Goal: Task Accomplishment & Management: Use online tool/utility

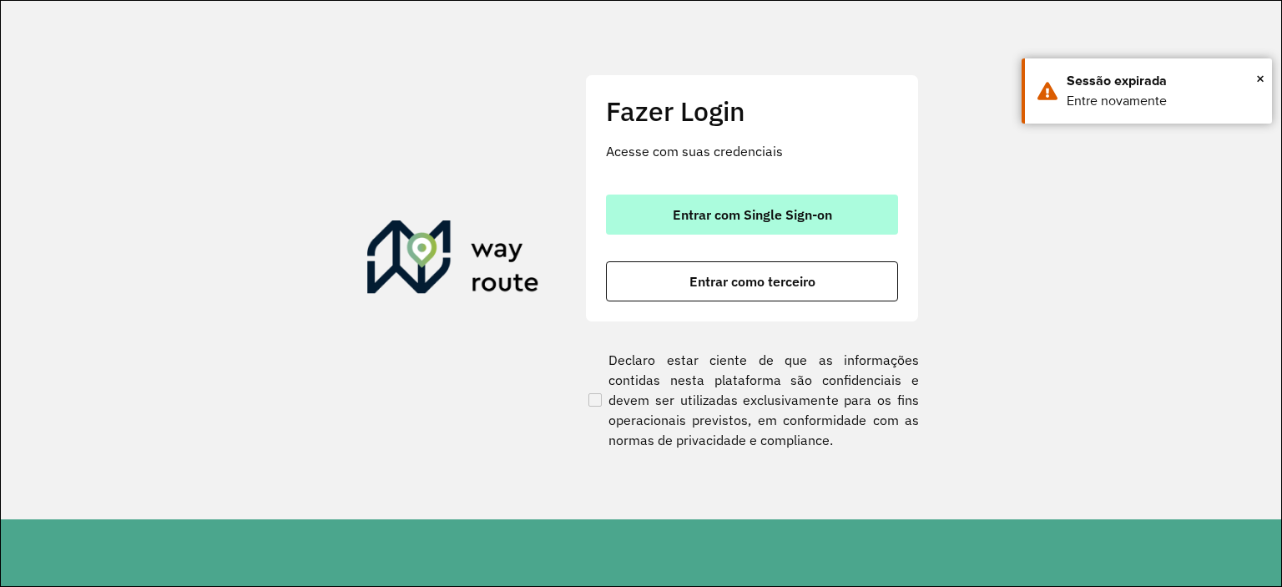
click at [707, 221] on span "Entrar com Single Sign-on" at bounding box center [752, 214] width 159 height 13
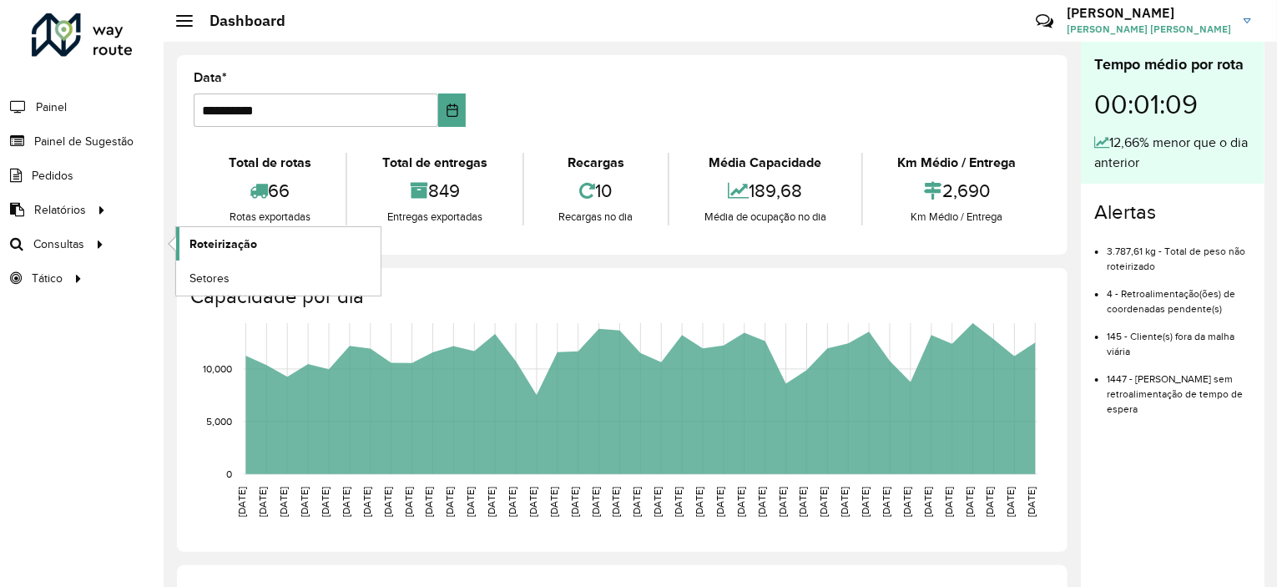
click at [187, 240] on link "Roteirização" at bounding box center [278, 243] width 204 height 33
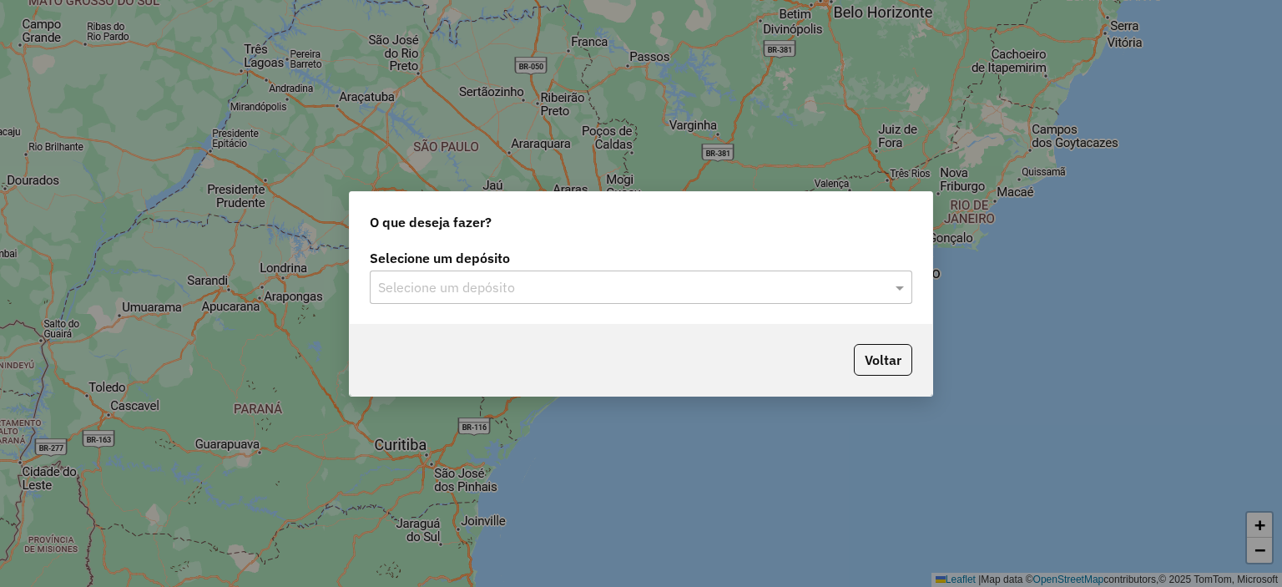
click at [881, 290] on div at bounding box center [641, 287] width 542 height 22
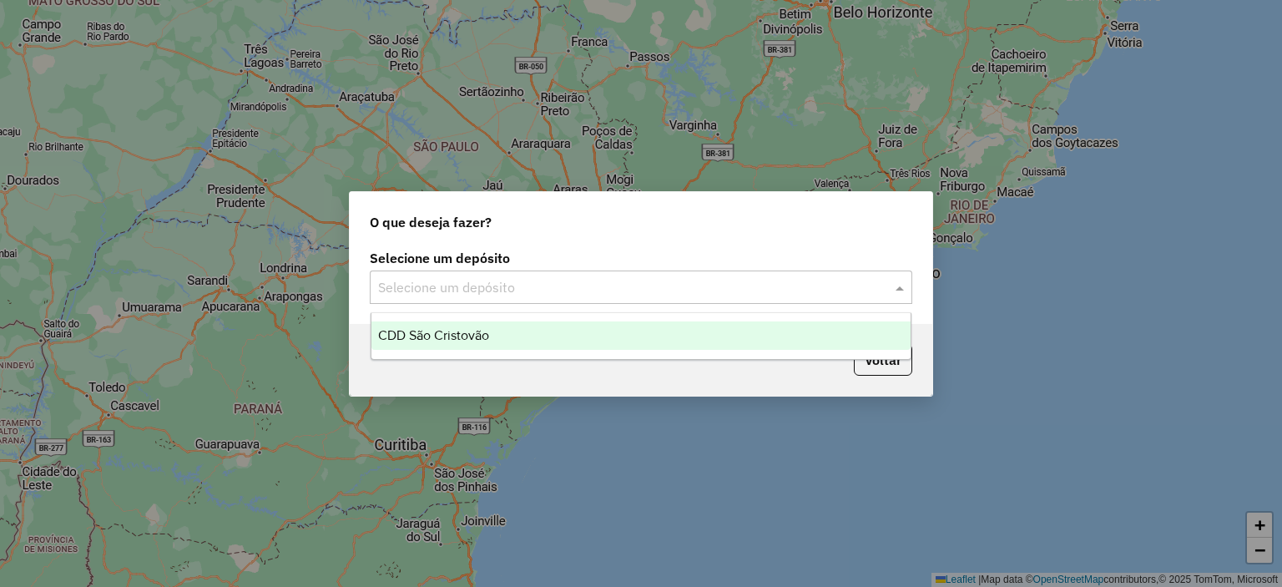
click at [649, 331] on div "CDD São Cristovão" at bounding box center [641, 335] width 540 height 28
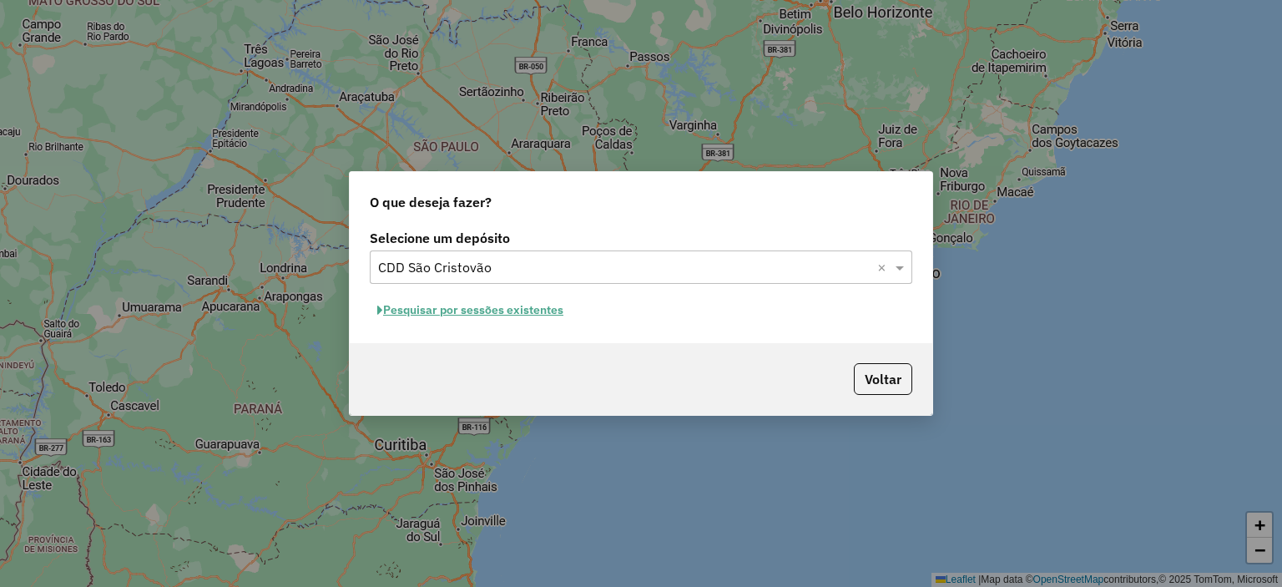
click at [836, 332] on div "Selecione um depósito Selecione um depósito × CDD São Cristovão × Pesquisar por…" at bounding box center [641, 284] width 582 height 118
click at [532, 309] on button "Pesquisar por sessões existentes" at bounding box center [470, 310] width 201 height 26
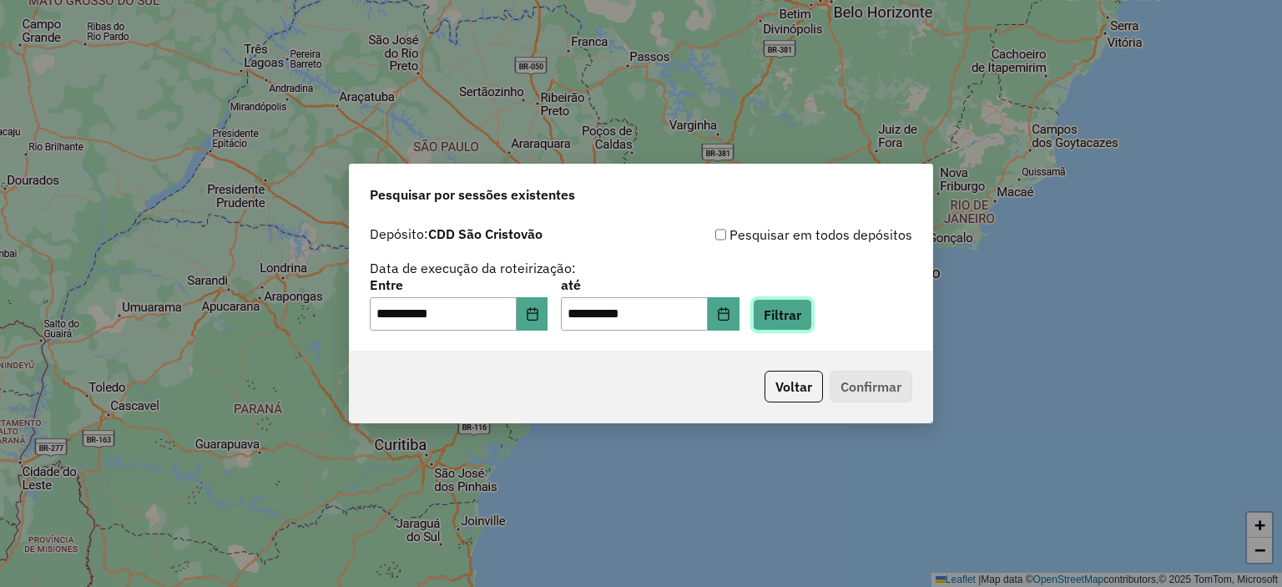
click at [799, 320] on button "Filtrar" at bounding box center [782, 315] width 59 height 32
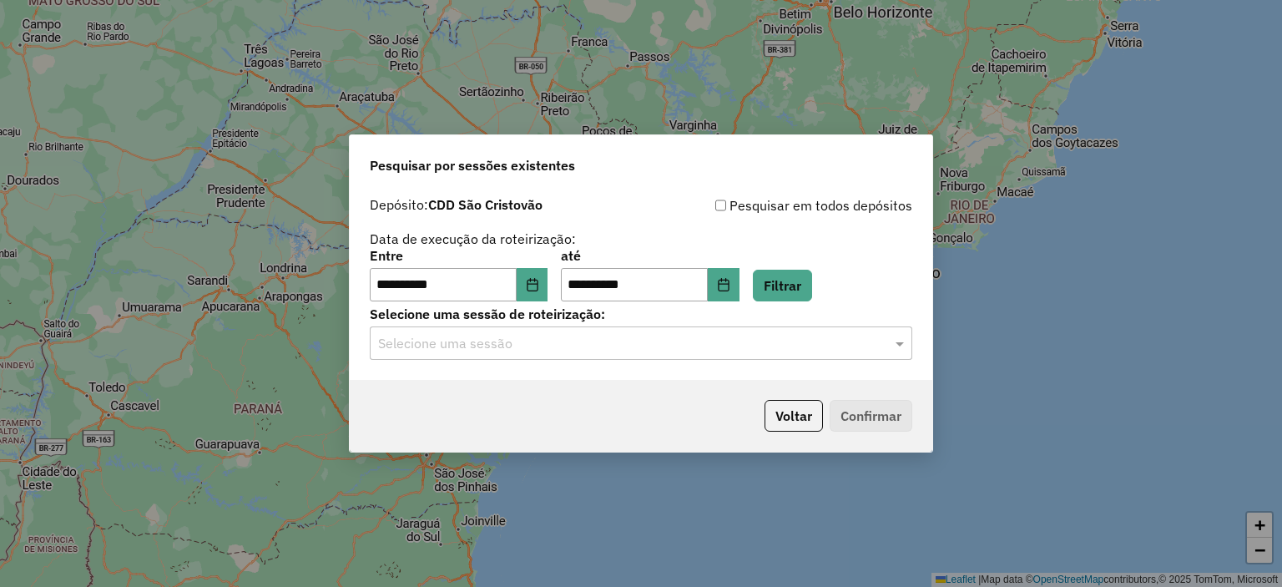
click at [824, 365] on div "**********" at bounding box center [641, 284] width 582 height 191
click at [892, 369] on div "**********" at bounding box center [641, 284] width 582 height 191
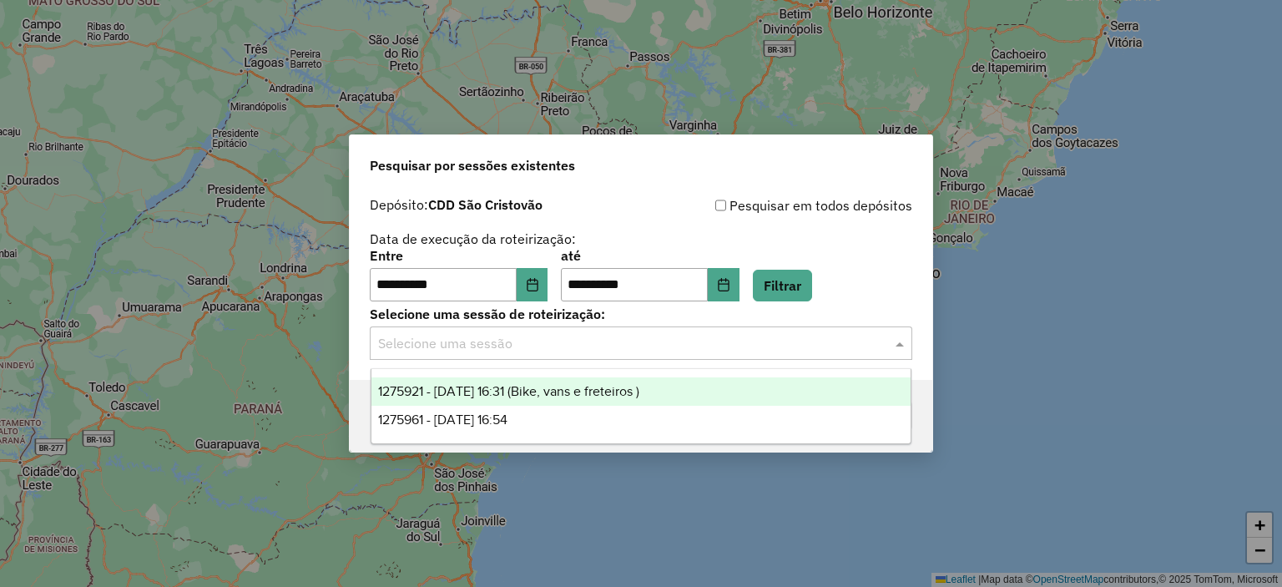
click at [893, 354] on div "Selecione uma sessão" at bounding box center [641, 342] width 542 height 33
click at [801, 266] on div "**********" at bounding box center [641, 275] width 542 height 52
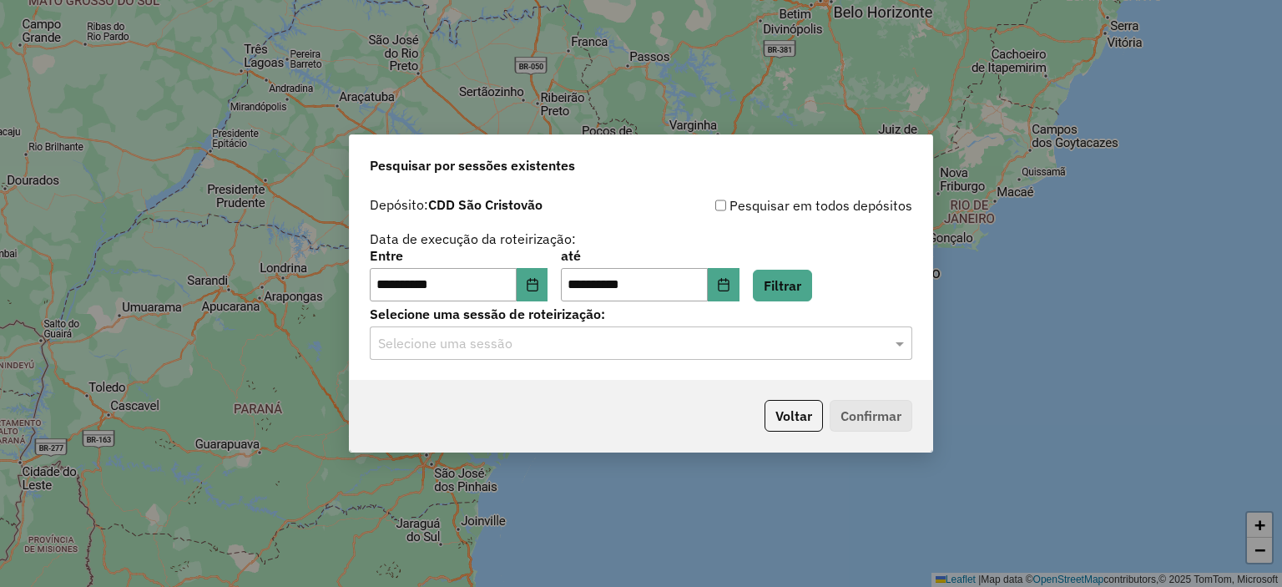
click at [889, 336] on div at bounding box center [641, 343] width 542 height 22
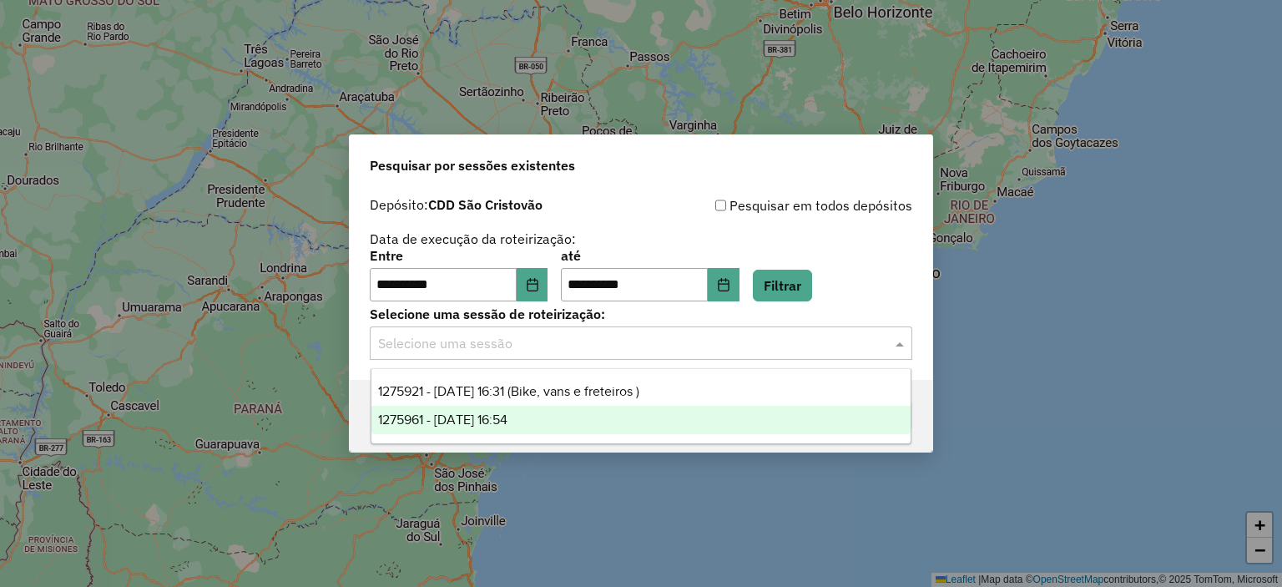
click at [719, 428] on div "1275961 - 15/09/2025 16:54" at bounding box center [641, 420] width 540 height 28
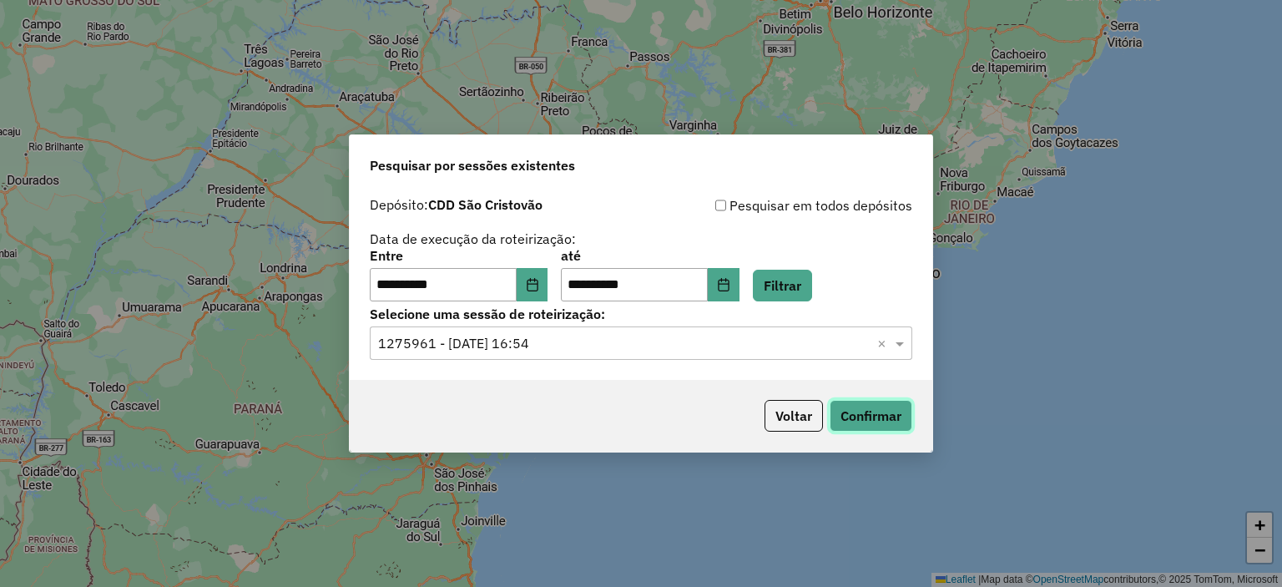
click at [873, 416] on button "Confirmar" at bounding box center [870, 416] width 83 height 32
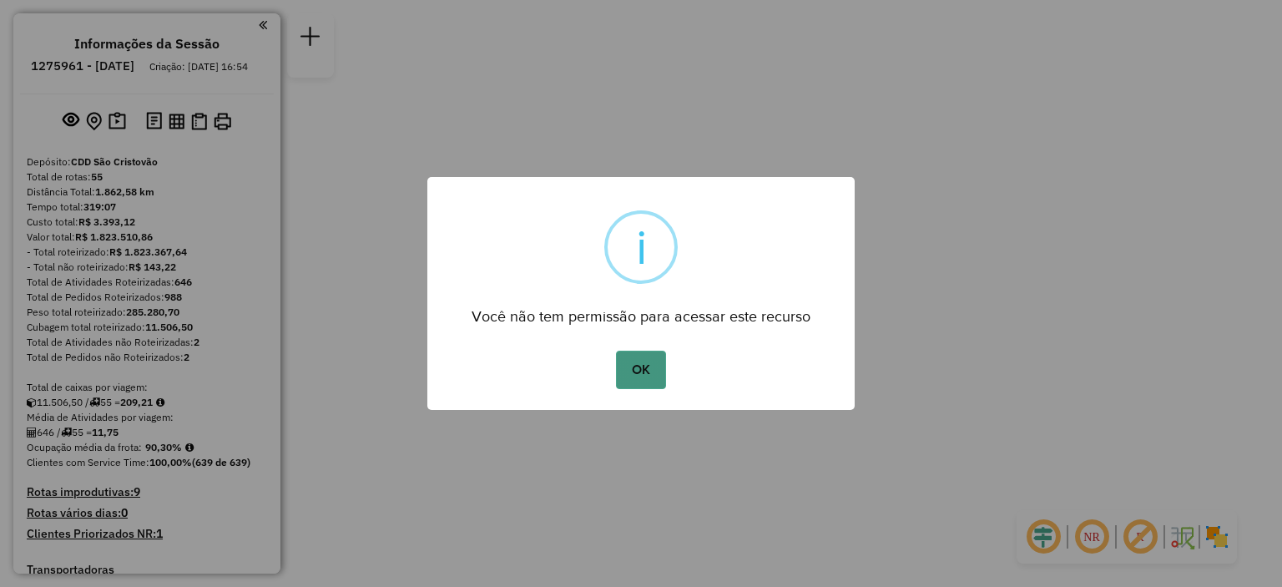
click at [644, 366] on button "OK" at bounding box center [640, 369] width 49 height 38
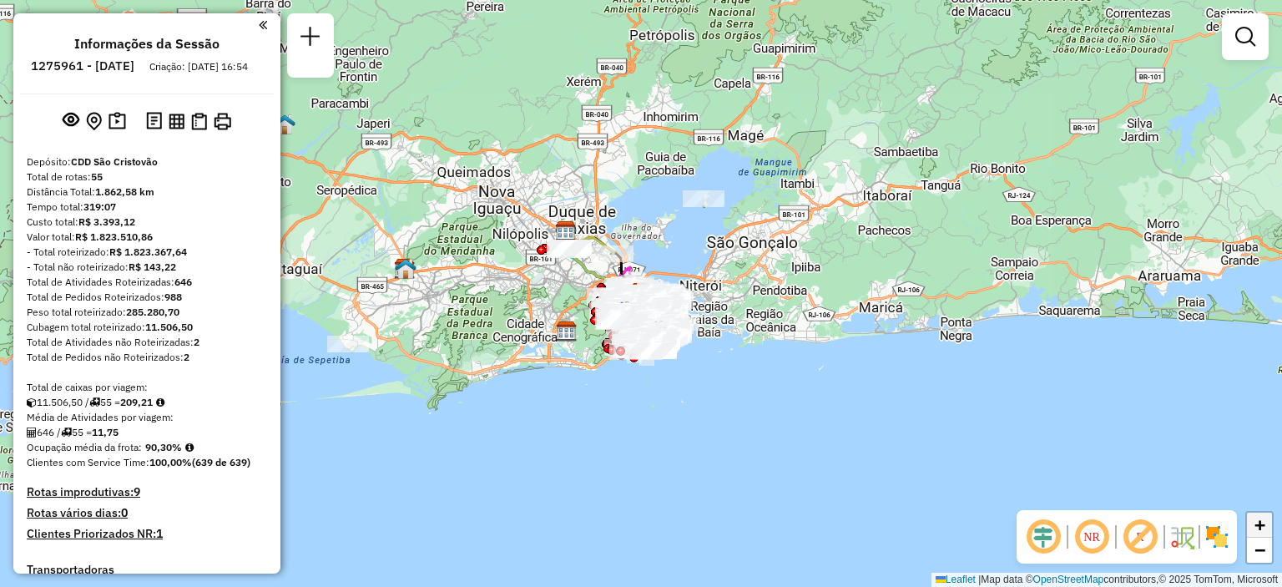
click at [1267, 523] on link "+" at bounding box center [1259, 524] width 25 height 25
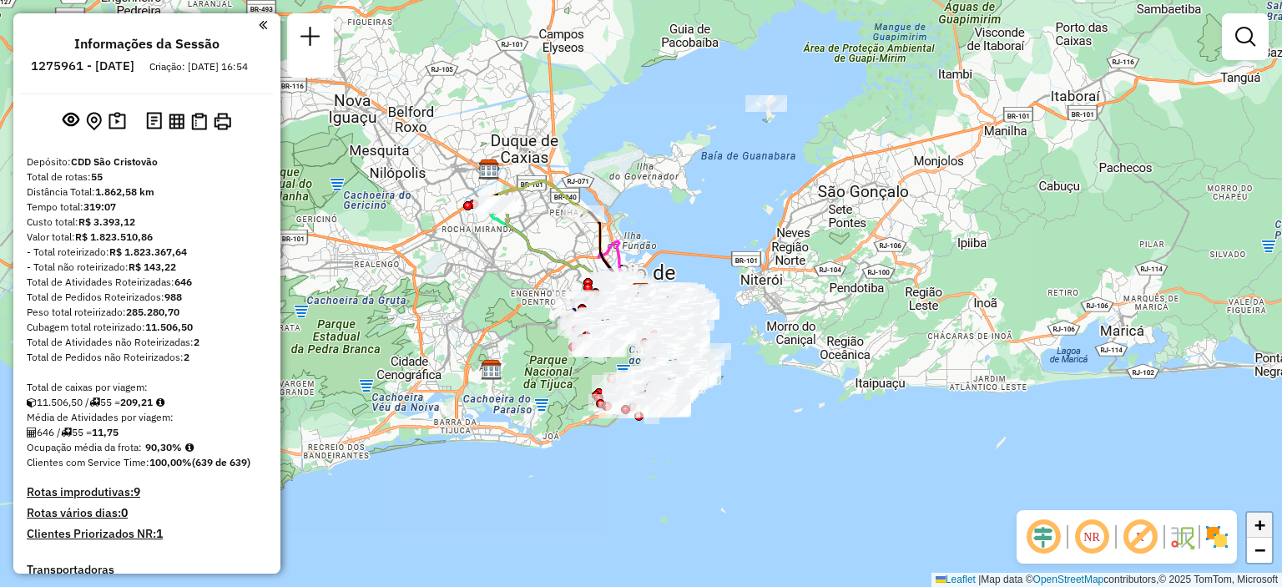
click at [1267, 523] on link "+" at bounding box center [1259, 524] width 25 height 25
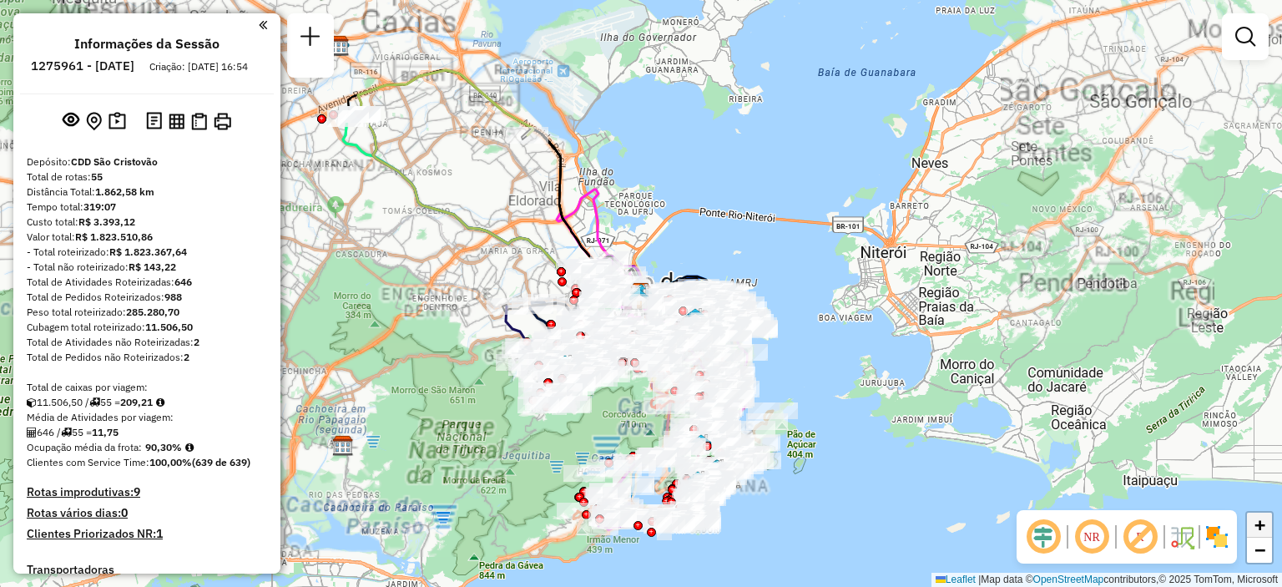
click at [1267, 523] on link "+" at bounding box center [1259, 524] width 25 height 25
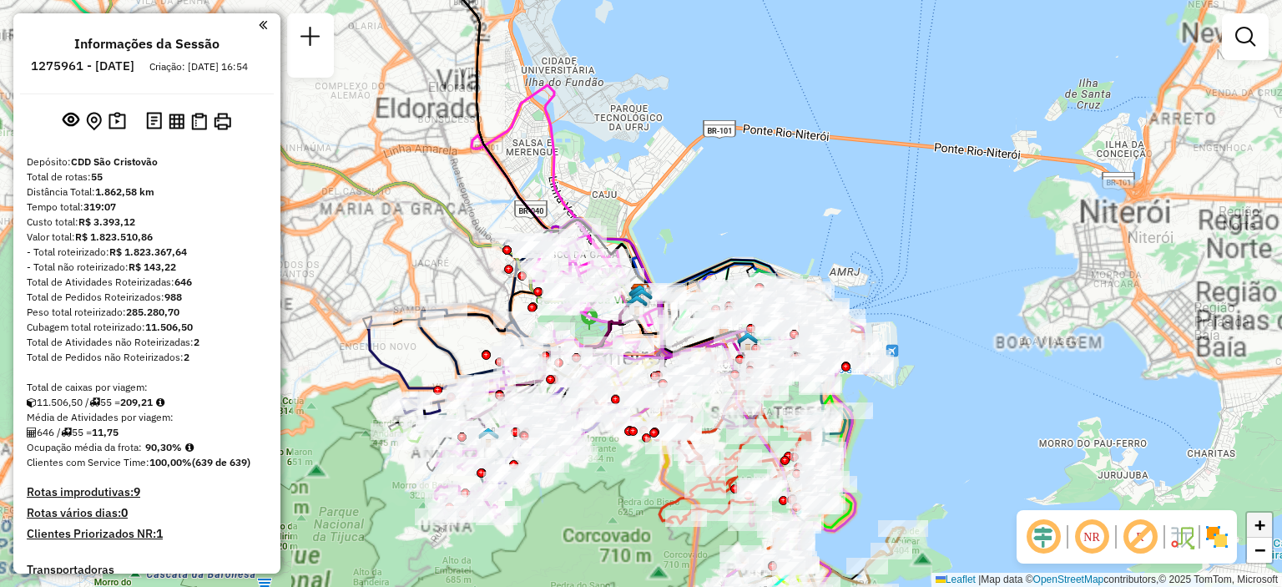
click at [1267, 523] on link "+" at bounding box center [1259, 524] width 25 height 25
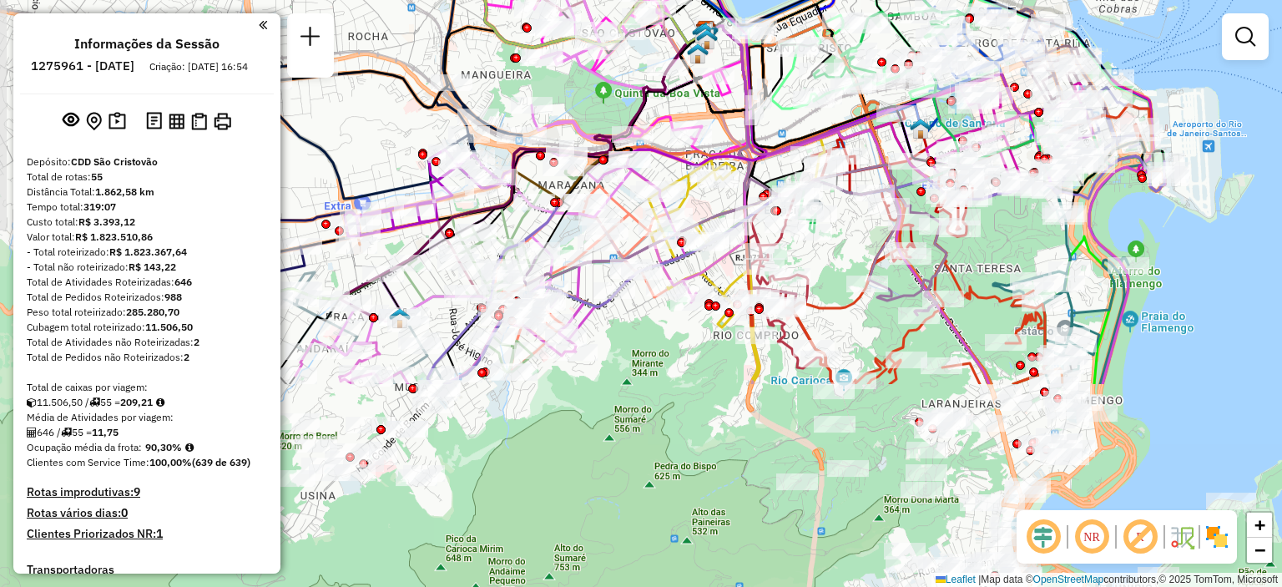
drag, startPoint x: 1171, startPoint y: 454, endPoint x: 1235, endPoint y: 192, distance: 269.8
click at [1235, 192] on div "Janela de atendimento Grade de atendimento Capacidade Transportadoras Veículos …" at bounding box center [641, 293] width 1282 height 587
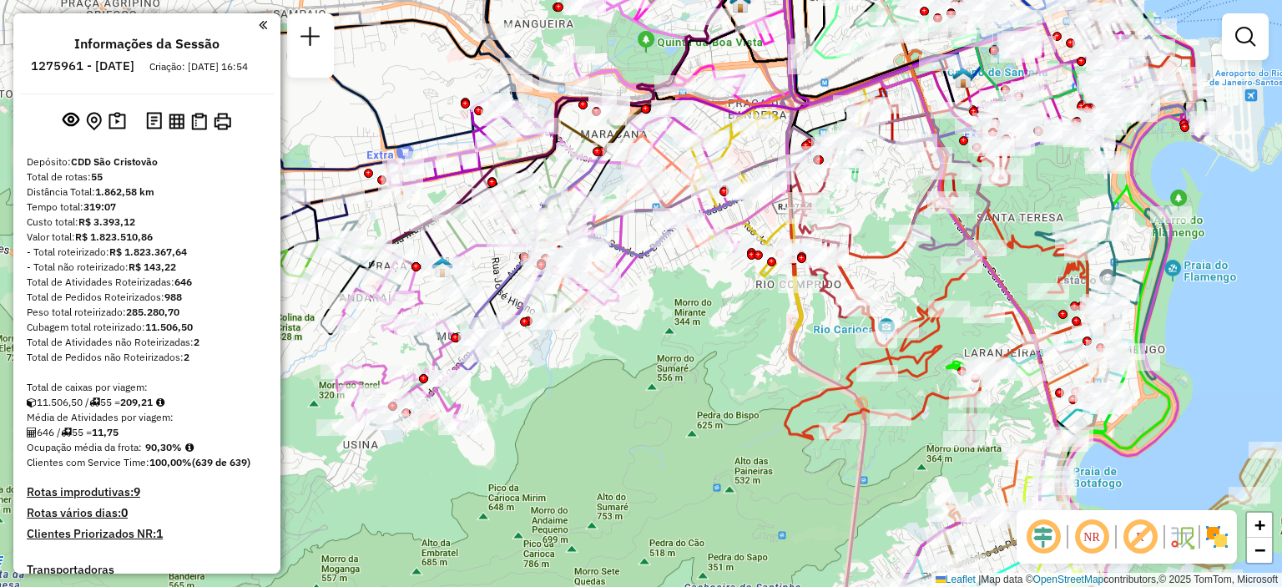
drag, startPoint x: 698, startPoint y: 455, endPoint x: 737, endPoint y: 421, distance: 51.5
click at [737, 421] on div "Janela de atendimento Grade de atendimento Capacidade Transportadoras Veículos …" at bounding box center [641, 293] width 1282 height 587
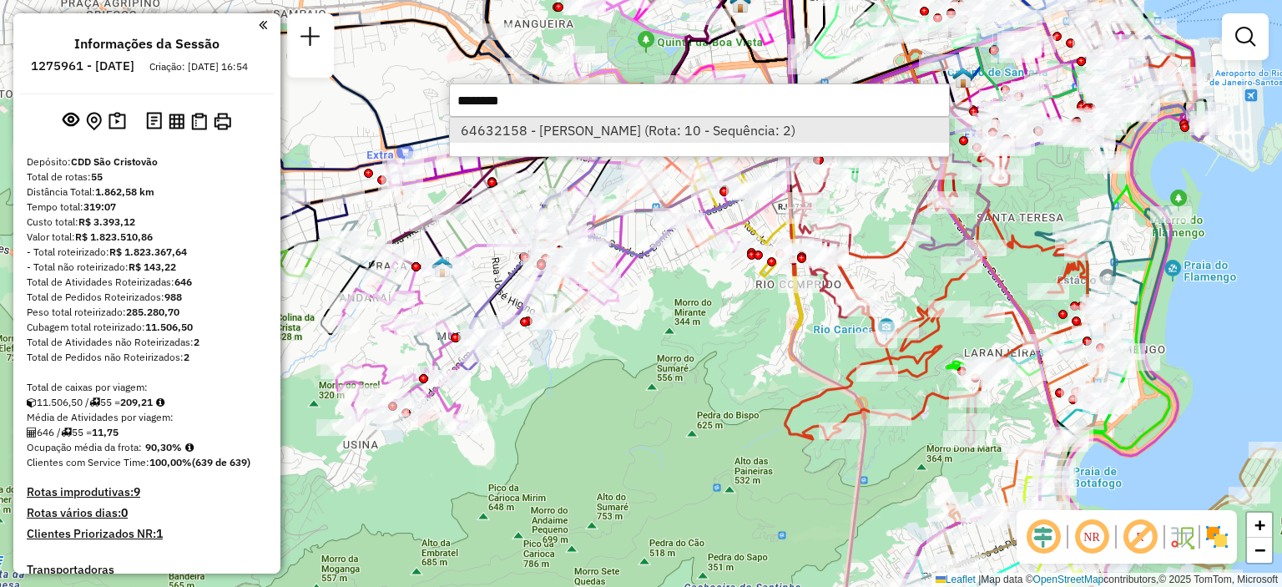
type input "********"
click at [873, 133] on li "64632158 - [PERSON_NAME] (Rota: 10 - Sequência: 2)" at bounding box center [699, 130] width 499 height 25
select select "**********"
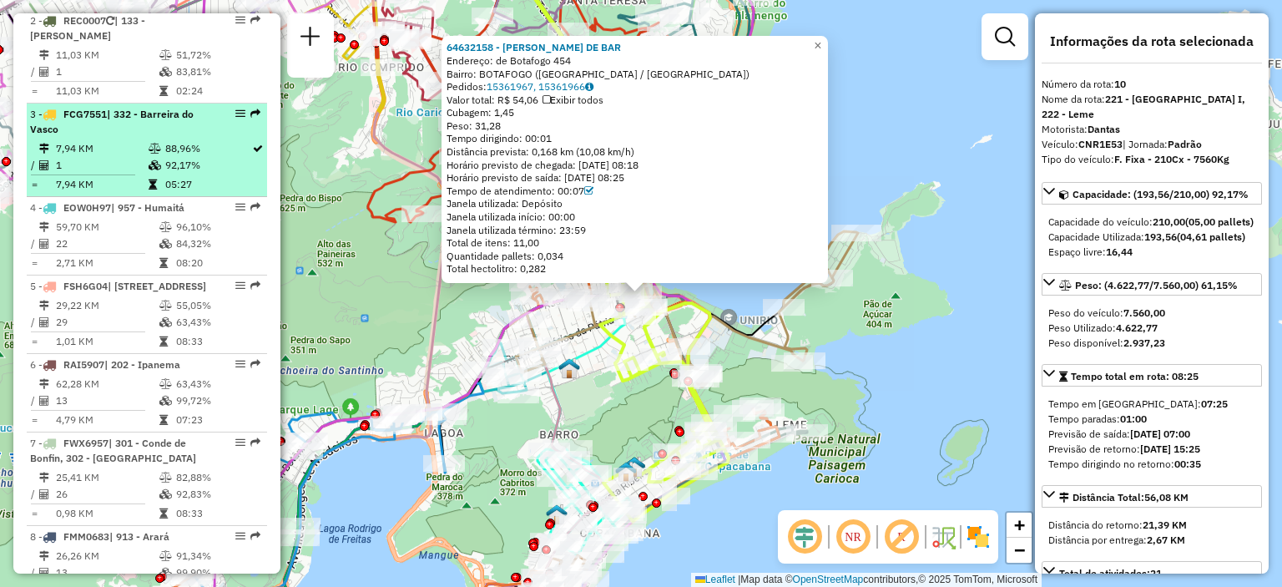
scroll to position [349, 0]
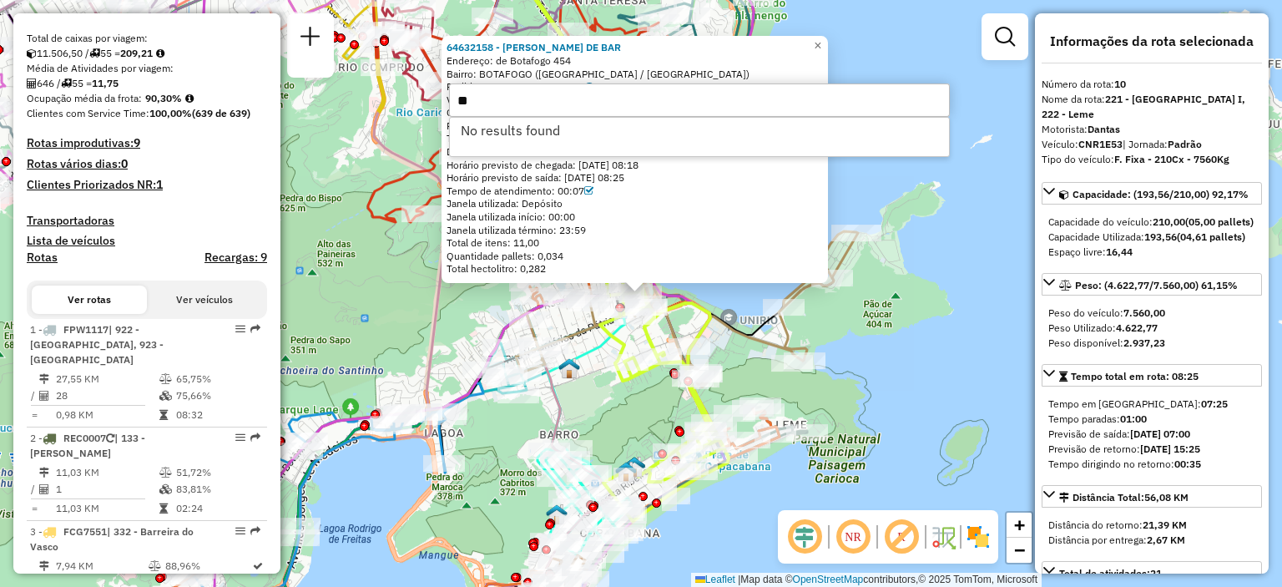
type input "*"
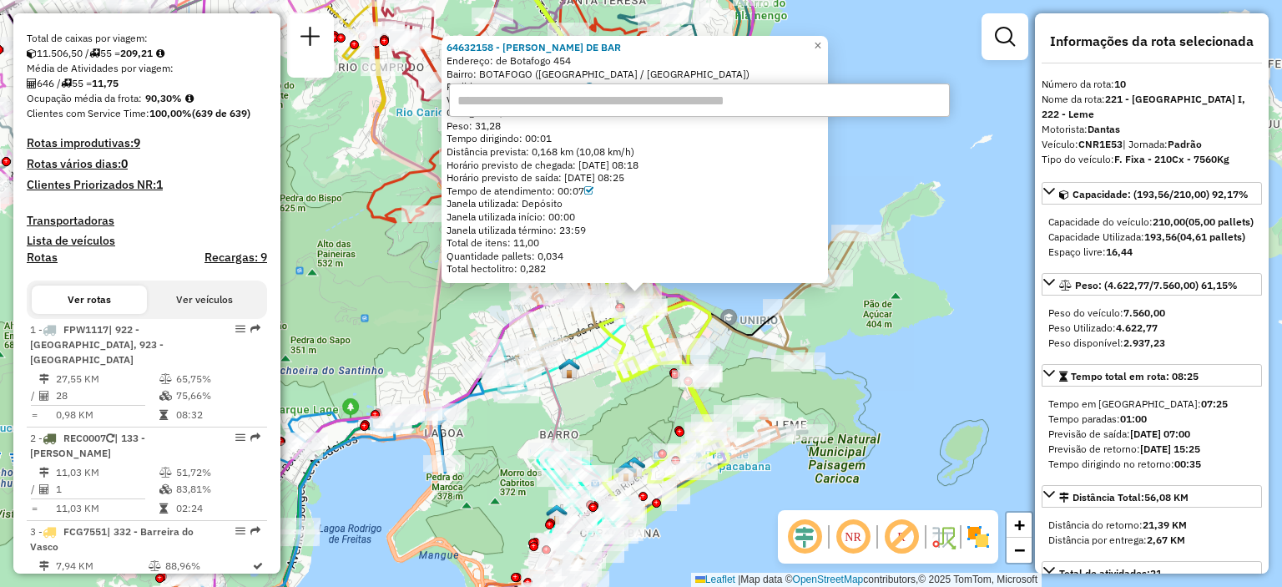
click at [858, 231] on icon at bounding box center [687, 329] width 342 height 196
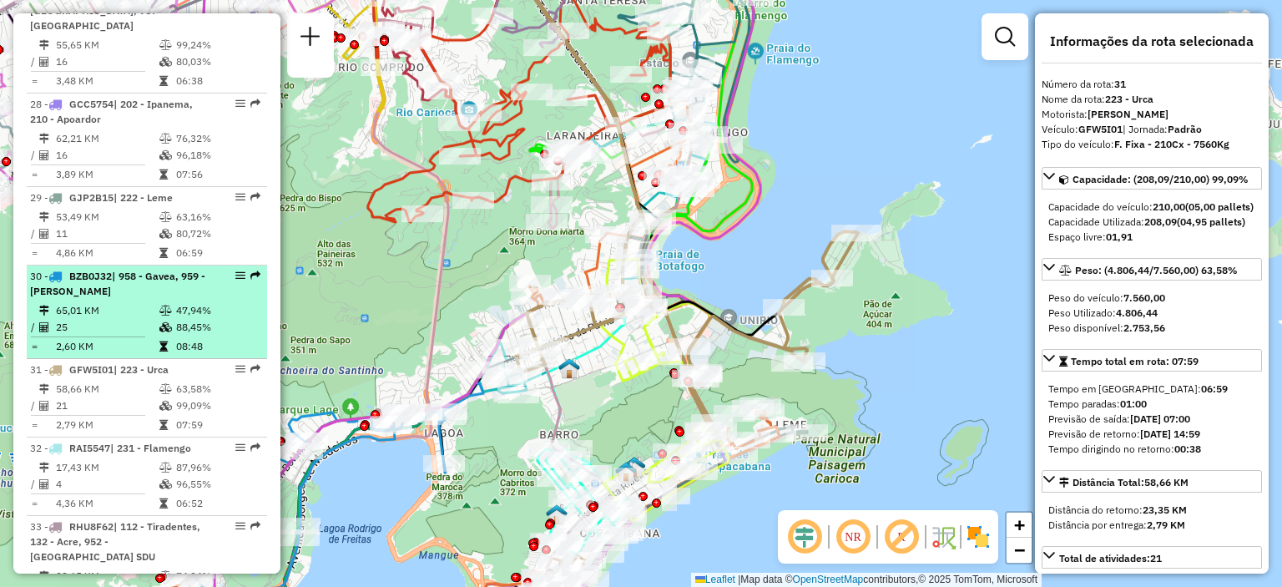
scroll to position [2976, 0]
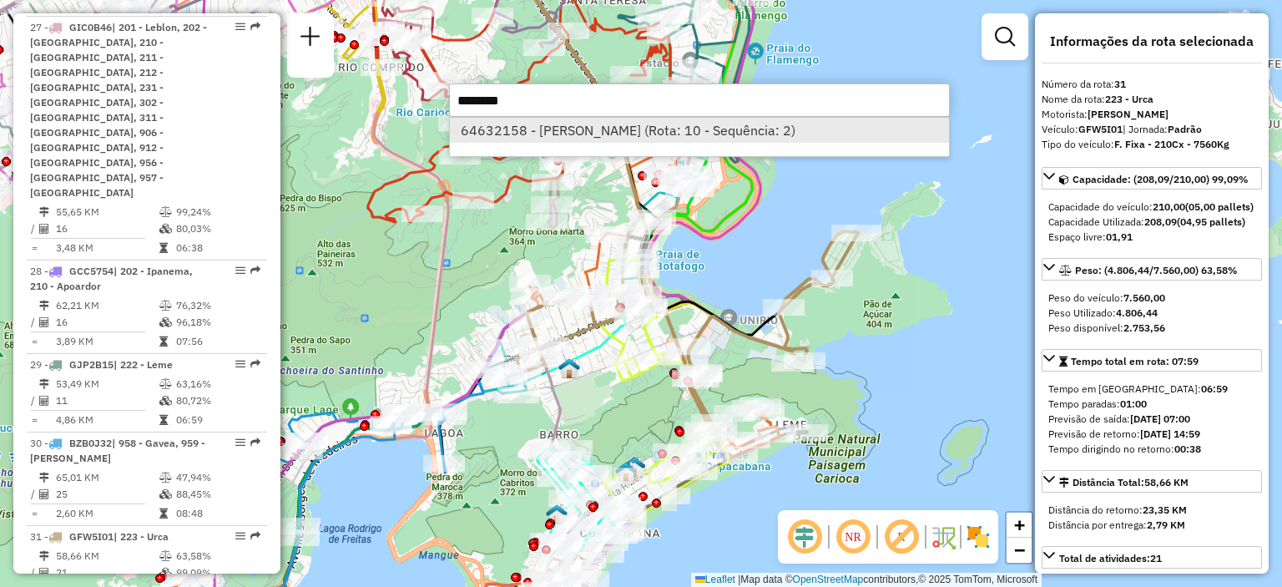
type input "********"
click at [708, 128] on li "64632158 - [PERSON_NAME] (Rota: 10 - Sequência: 2)" at bounding box center [699, 130] width 499 height 25
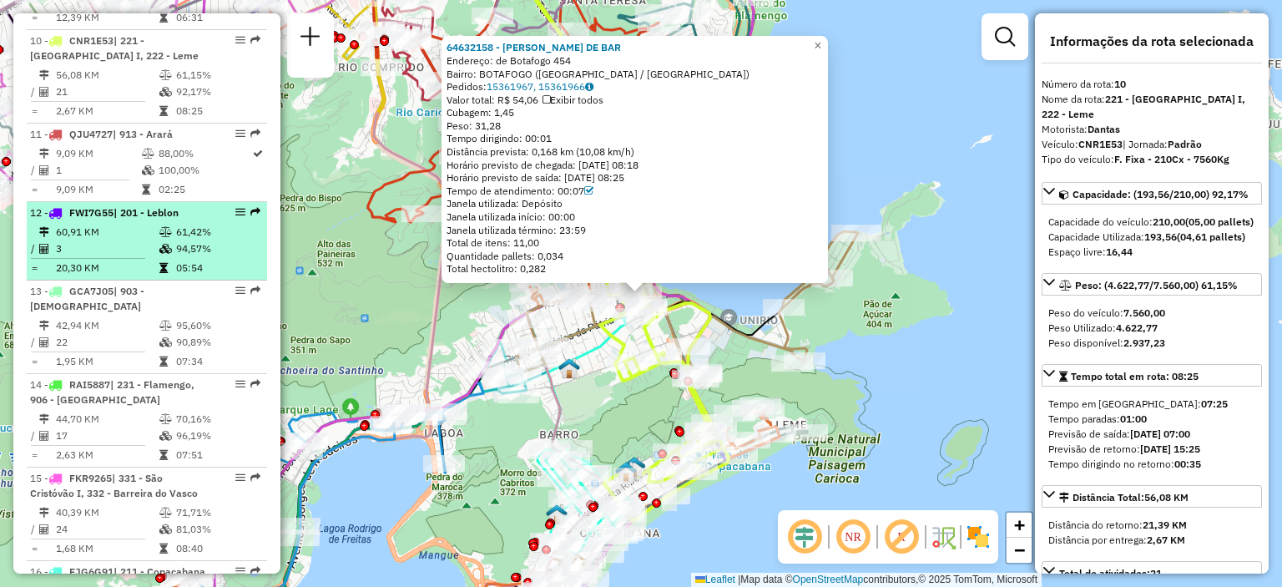
scroll to position [1183, 0]
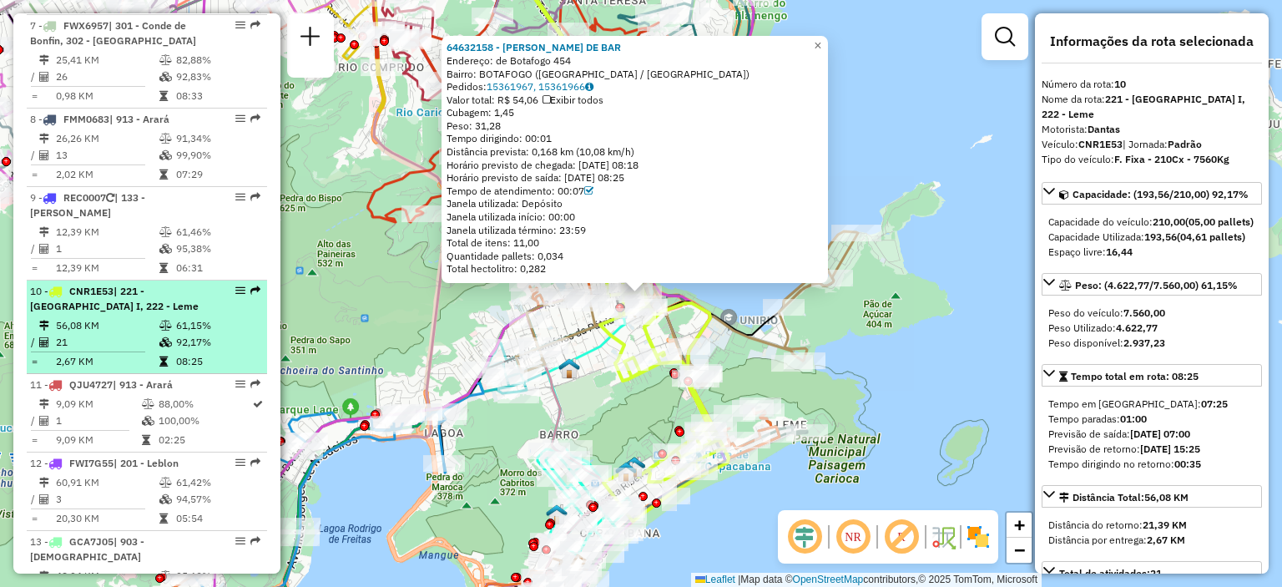
click at [132, 317] on td "56,08 KM" at bounding box center [106, 325] width 103 height 17
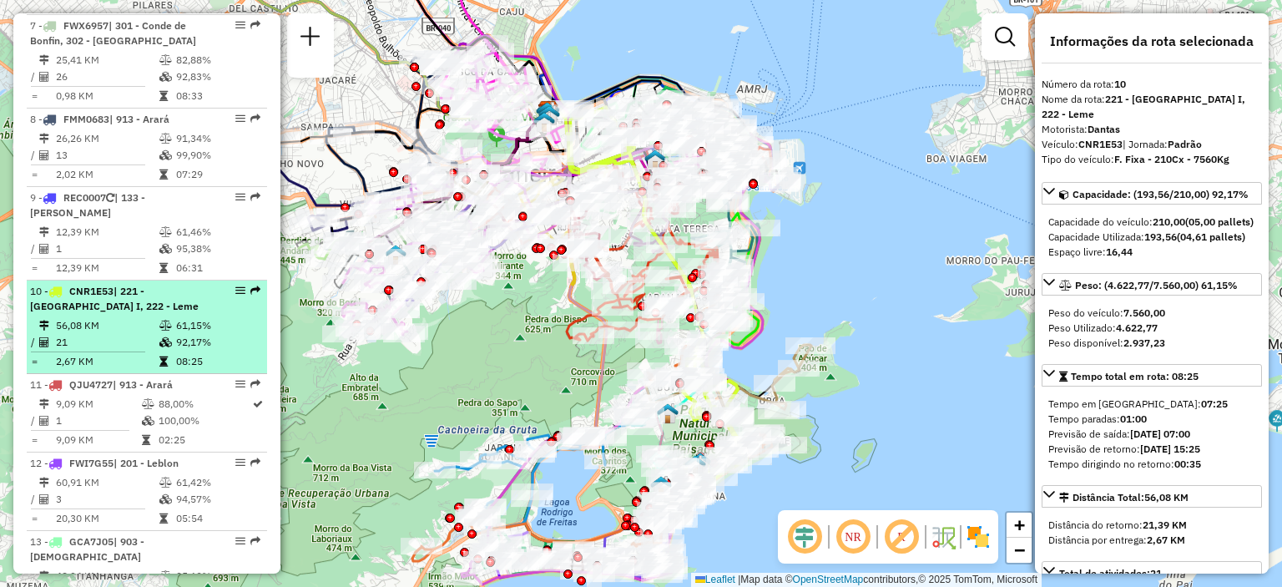
click at [132, 317] on td "56,08 KM" at bounding box center [106, 325] width 103 height 17
click at [78, 295] on span "| 221 - [GEOGRAPHIC_DATA] I, 222 - Leme" at bounding box center [114, 299] width 169 height 28
click at [80, 295] on span "| 221 - [GEOGRAPHIC_DATA] I, 222 - Leme" at bounding box center [114, 299] width 169 height 28
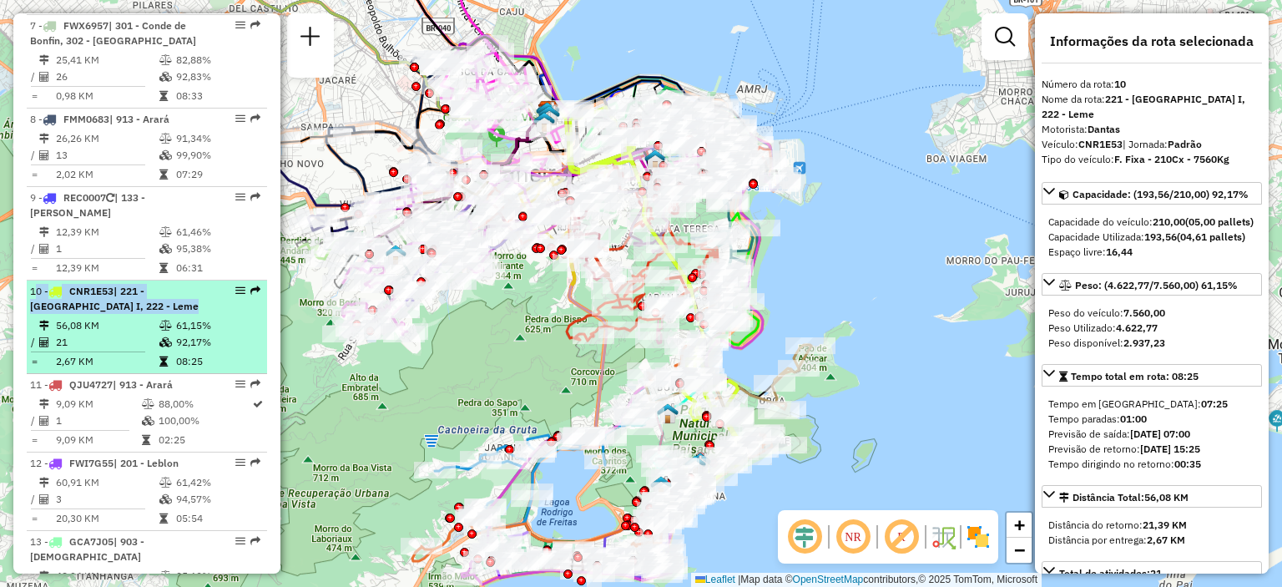
click at [235, 285] on em at bounding box center [240, 290] width 10 height 10
drag, startPoint x: 228, startPoint y: 283, endPoint x: 224, endPoint y: 295, distance: 13.2
click at [224, 295] on div "10 - CNR1E53 | 221 - [GEOGRAPHIC_DATA] I, 222 - Leme" at bounding box center [147, 299] width 234 height 30
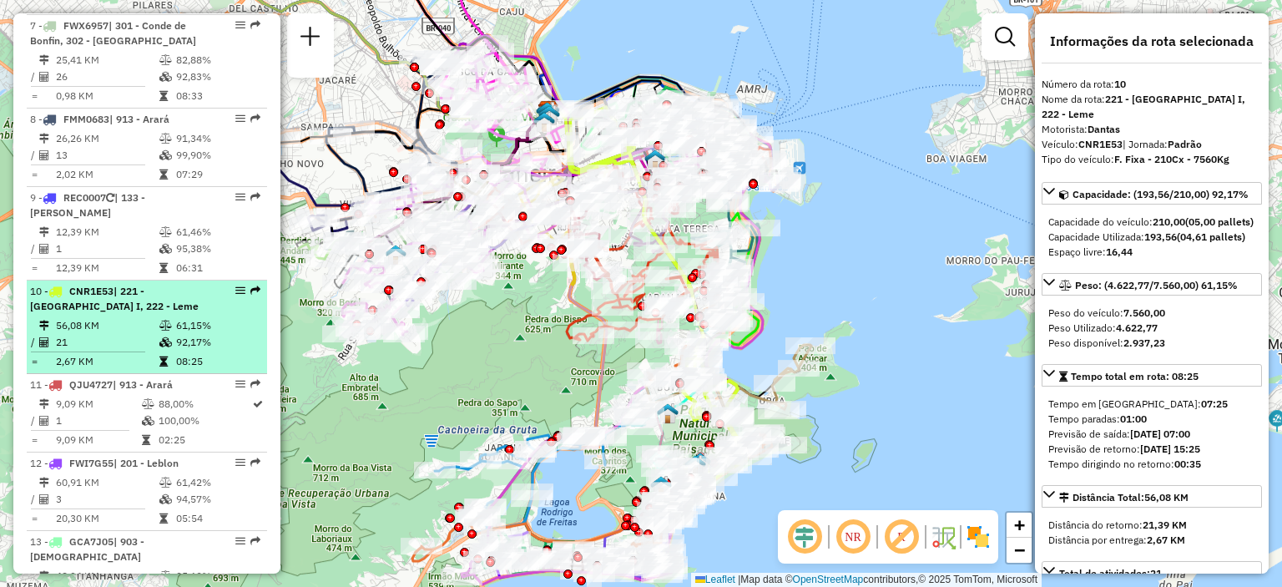
click at [225, 295] on div "10 - CNR1E53 | 221 - [GEOGRAPHIC_DATA] I, 222 - Leme" at bounding box center [147, 299] width 234 height 30
click at [226, 295] on div "10 - CNR1E53 | 221 - [GEOGRAPHIC_DATA] I, 222 - Leme" at bounding box center [147, 299] width 234 height 30
click at [250, 285] on em at bounding box center [255, 290] width 10 height 10
click at [226, 284] on div "10 - CNR1E53 | 221 - [GEOGRAPHIC_DATA] I, 222 - Leme" at bounding box center [147, 299] width 234 height 30
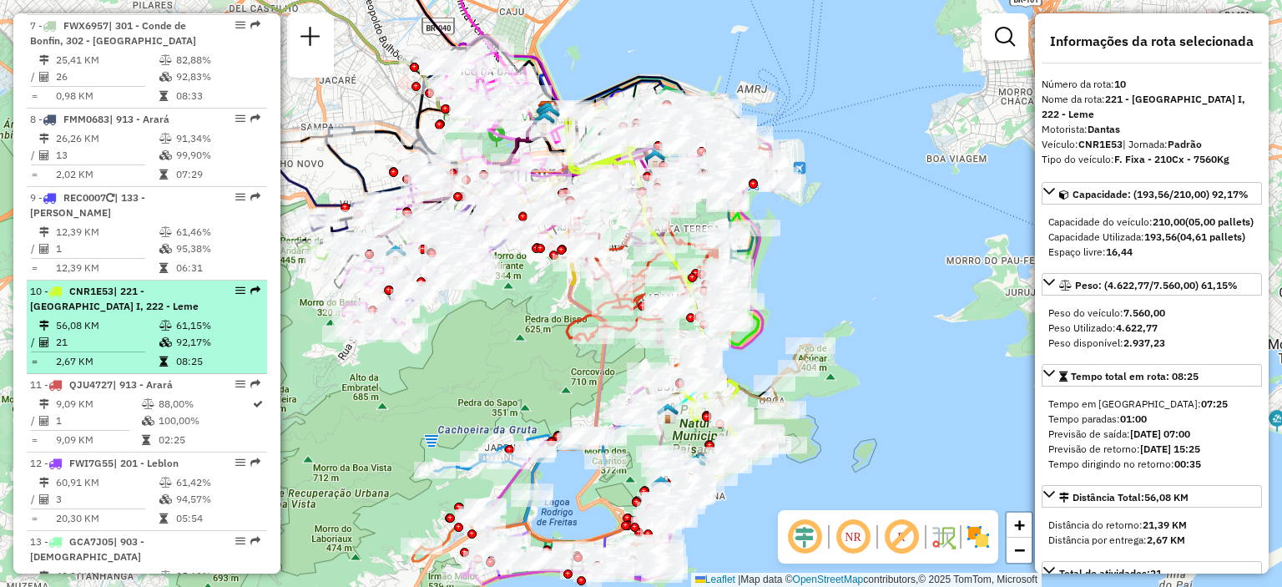
drag, startPoint x: 177, startPoint y: 283, endPoint x: 155, endPoint y: 291, distance: 23.2
click at [174, 284] on div "10 - CNR1E53 | 221 - [GEOGRAPHIC_DATA] I, 222 - Leme" at bounding box center [118, 299] width 177 height 30
click at [77, 295] on span "| 221 - [GEOGRAPHIC_DATA] I, 222 - Leme" at bounding box center [114, 299] width 169 height 28
click at [55, 285] on span "| 221 - [GEOGRAPHIC_DATA] I, 222 - Leme" at bounding box center [114, 299] width 169 height 28
click at [169, 317] on td at bounding box center [167, 325] width 17 height 17
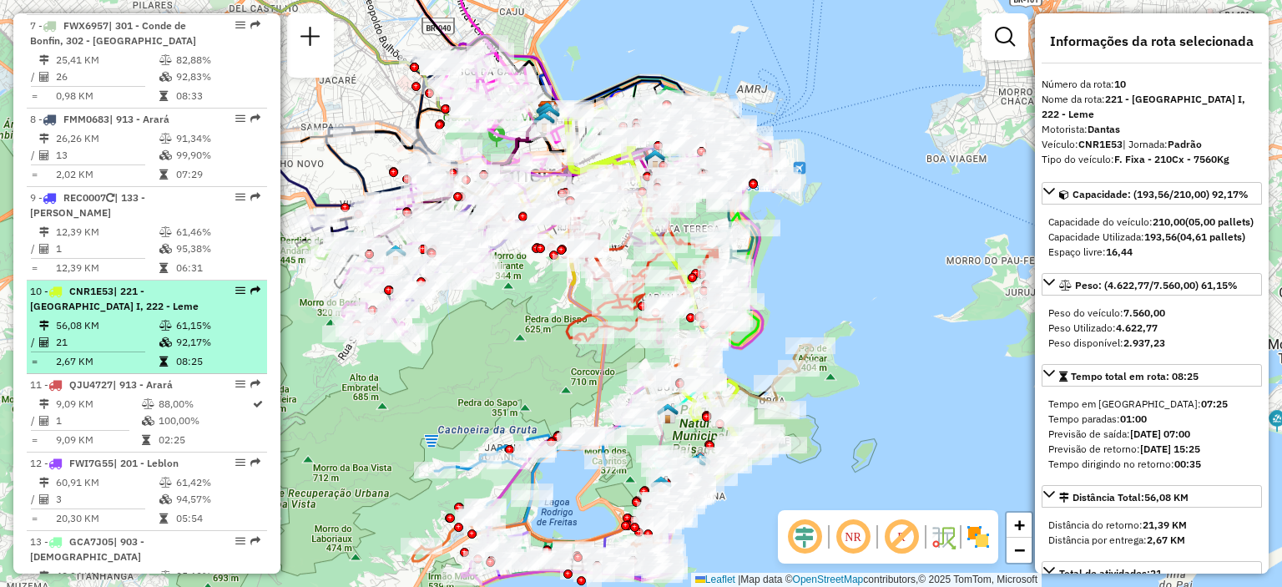
click at [169, 317] on td at bounding box center [167, 325] width 17 height 17
drag, startPoint x: 50, startPoint y: 267, endPoint x: 86, endPoint y: 281, distance: 38.6
click at [86, 284] on div "10 - CNR1E53 | 221 - [GEOGRAPHIC_DATA] I, 222 - Leme" at bounding box center [118, 299] width 177 height 30
click at [234, 284] on div "10 - CNR1E53 | 221 - [GEOGRAPHIC_DATA] I, 222 - Leme" at bounding box center [147, 299] width 234 height 30
click at [237, 285] on em at bounding box center [240, 290] width 10 height 10
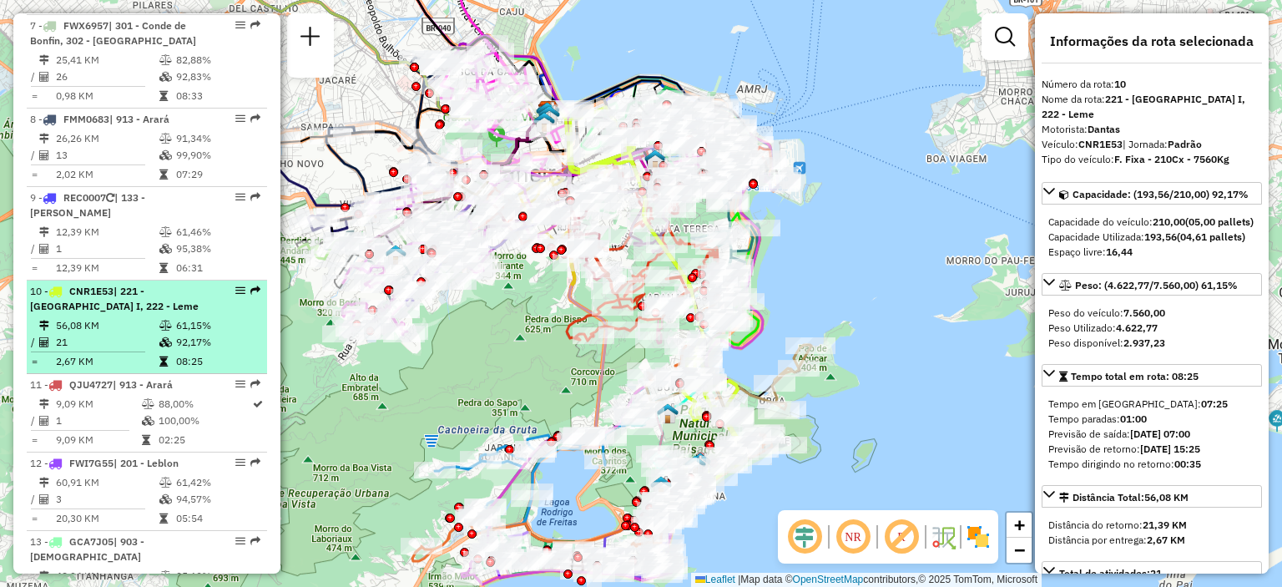
click at [237, 285] on em at bounding box center [240, 290] width 10 height 10
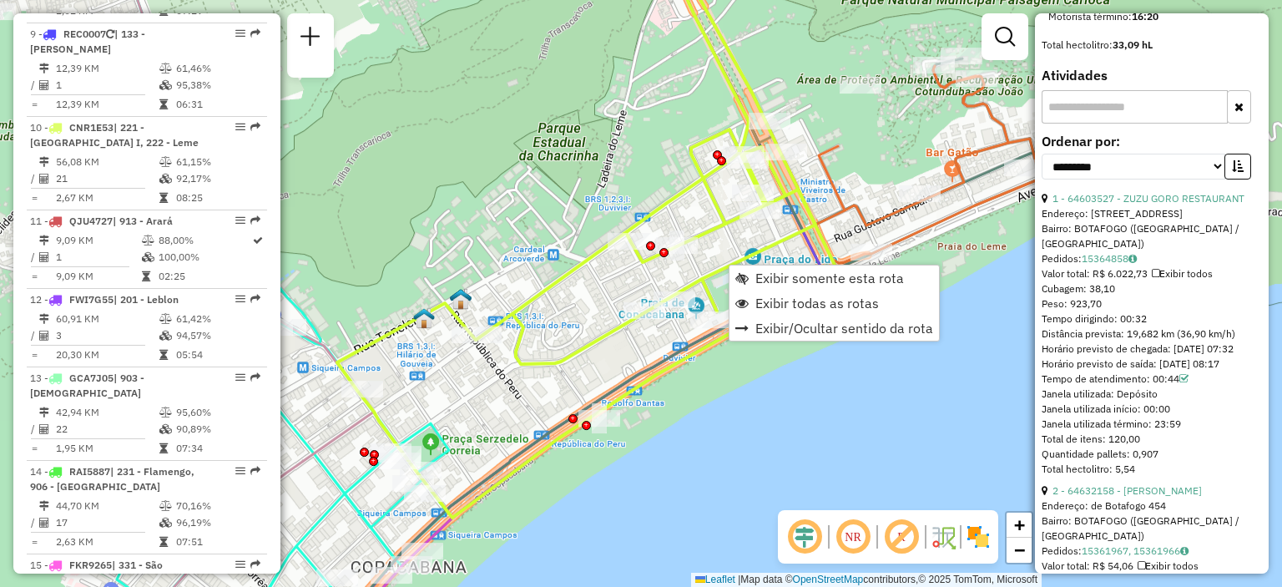
scroll to position [1434, 0]
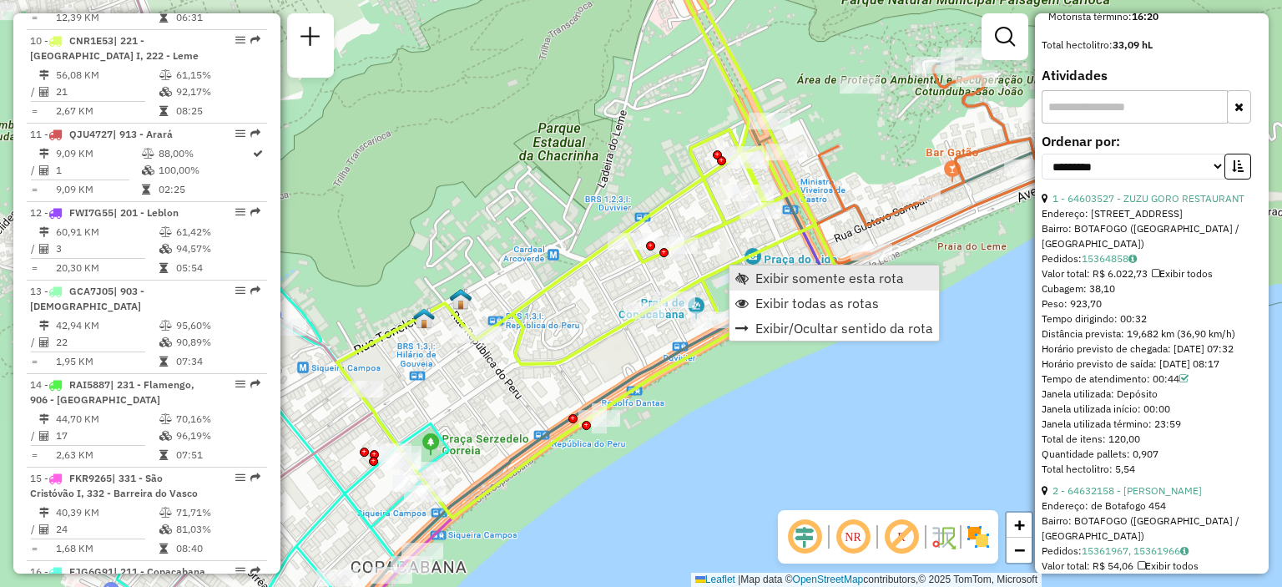
click at [801, 289] on link "Exibir somente esta rota" at bounding box center [833, 277] width 209 height 25
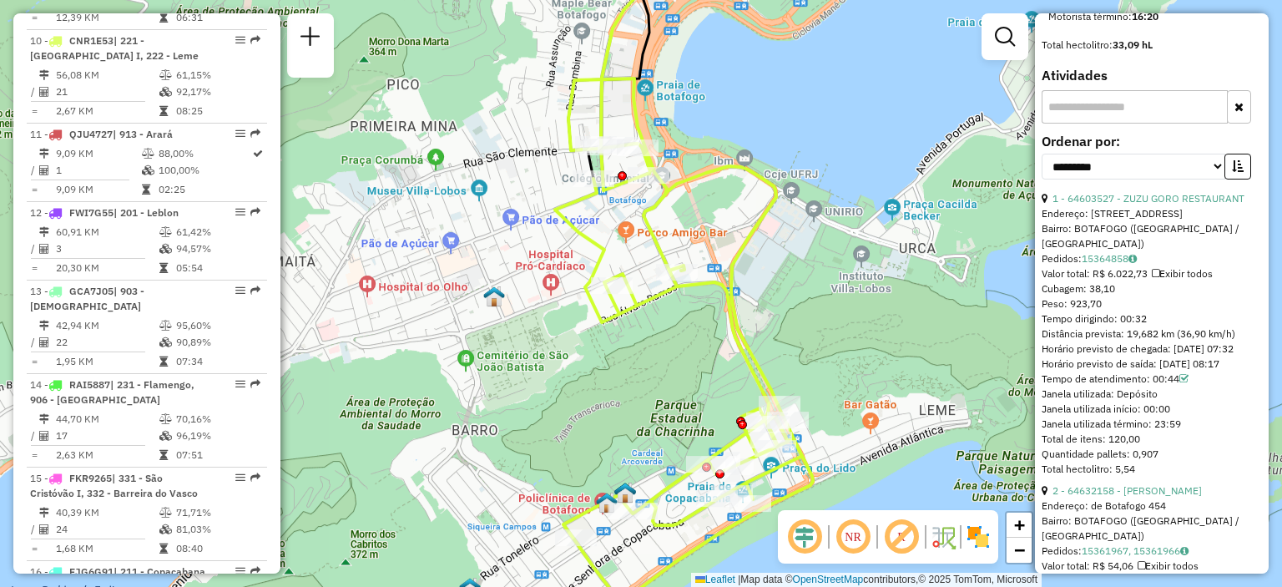
drag, startPoint x: 788, startPoint y: 339, endPoint x: 796, endPoint y: 297, distance: 42.5
click at [796, 297] on div "Janela de atendimento Grade de atendimento Capacidade Transportadoras Veículos …" at bounding box center [641, 293] width 1282 height 587
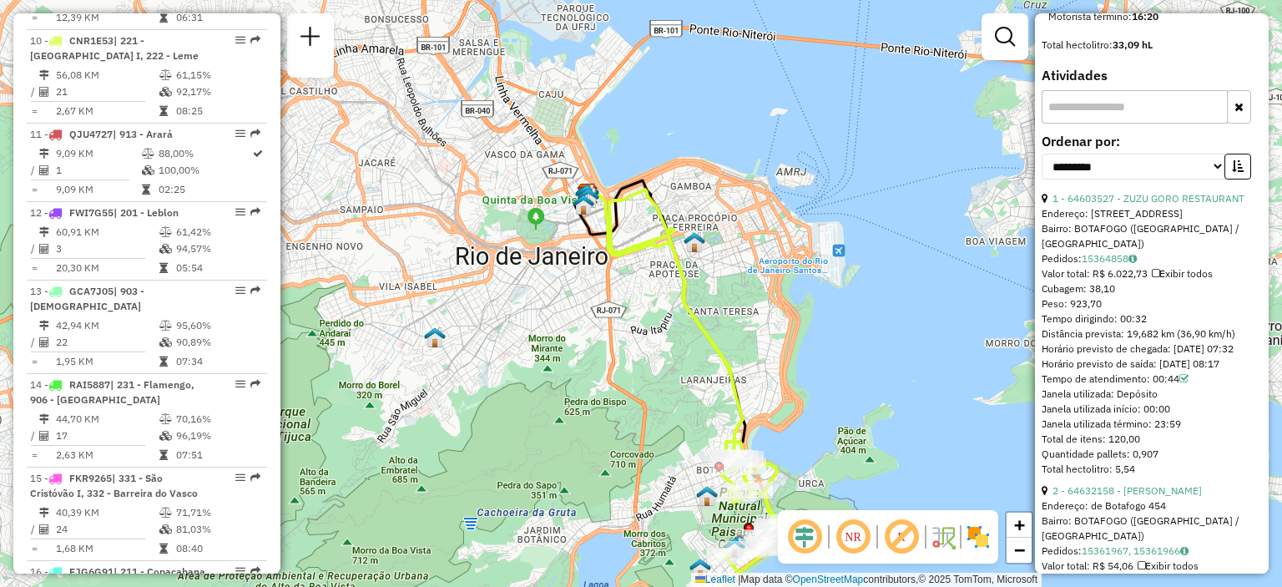
drag, startPoint x: 799, startPoint y: 224, endPoint x: 785, endPoint y: 418, distance: 194.9
click at [785, 418] on div "Janela de atendimento Grade de atendimento Capacidade Transportadoras Veículos …" at bounding box center [641, 293] width 1282 height 587
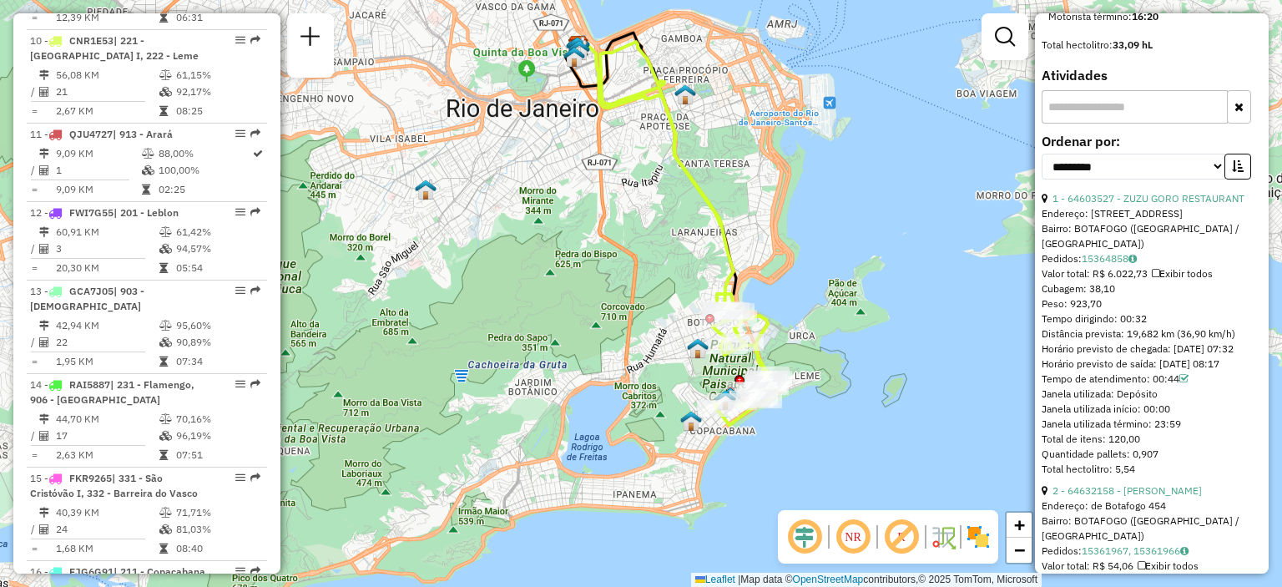
drag, startPoint x: 779, startPoint y: 356, endPoint x: 769, endPoint y: 201, distance: 155.5
click at [769, 201] on div "Janela de atendimento Grade de atendimento Capacidade Transportadoras Veículos …" at bounding box center [641, 293] width 1282 height 587
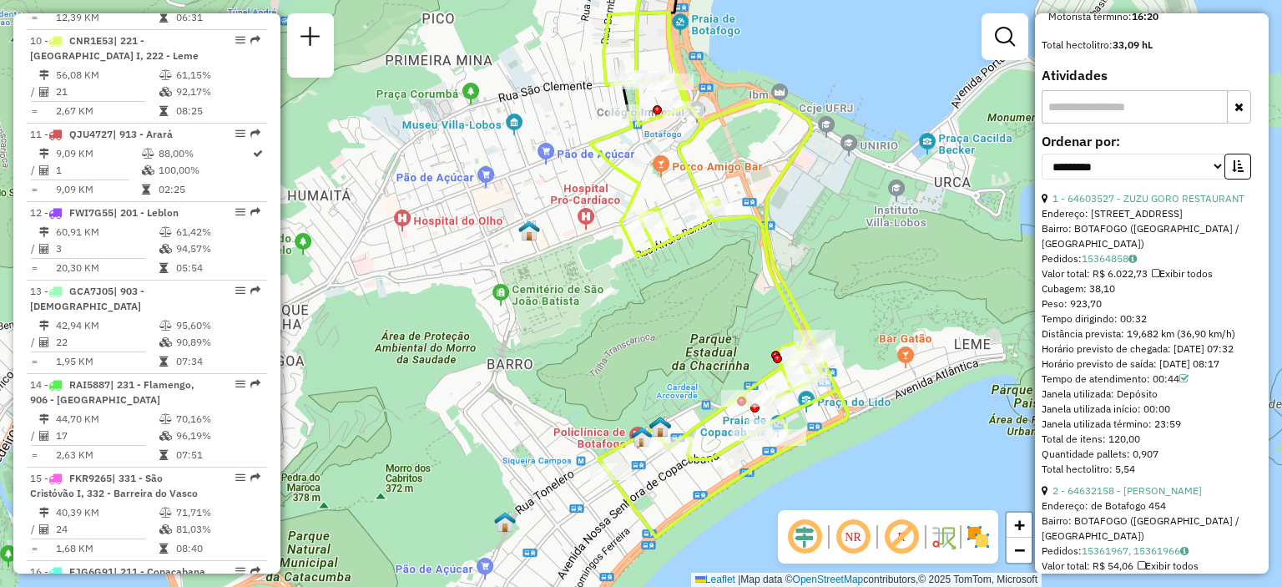
drag, startPoint x: 751, startPoint y: 365, endPoint x: 733, endPoint y: 340, distance: 30.6
click at [733, 340] on div "Janela de atendimento Grade de atendimento Capacidade Transportadoras Veículos …" at bounding box center [641, 293] width 1282 height 587
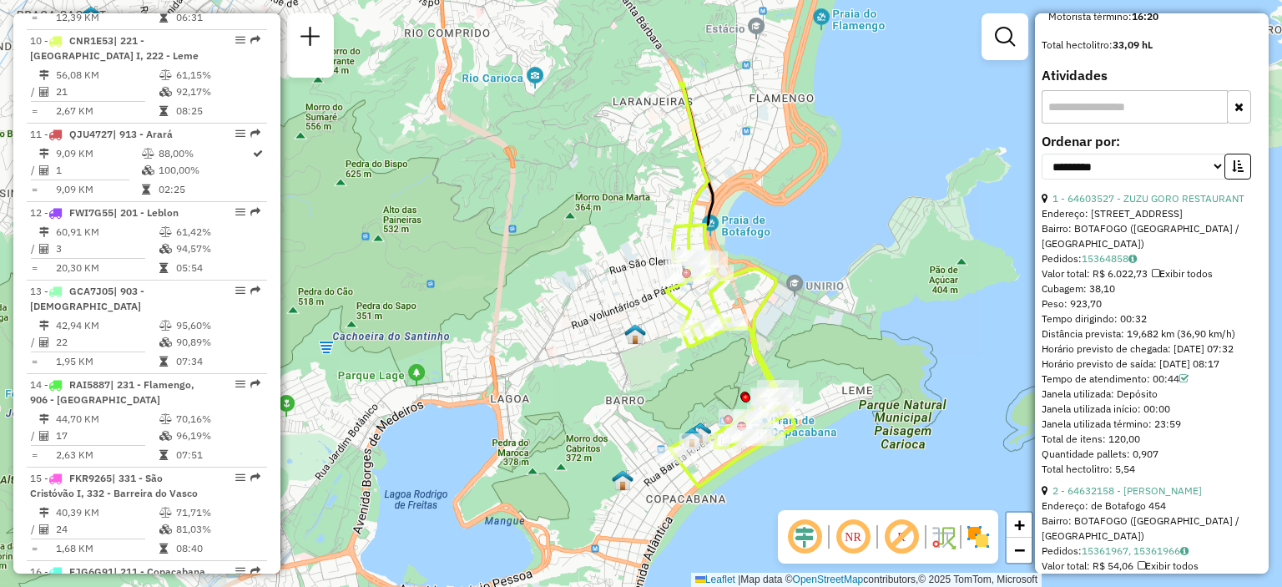
drag, startPoint x: 731, startPoint y: 165, endPoint x: 624, endPoint y: 283, distance: 158.9
click at [624, 283] on div "Janela de atendimento Grade de atendimento Capacidade Transportadoras Veículos …" at bounding box center [641, 293] width 1282 height 587
click at [1029, 523] on link "+" at bounding box center [1018, 524] width 25 height 25
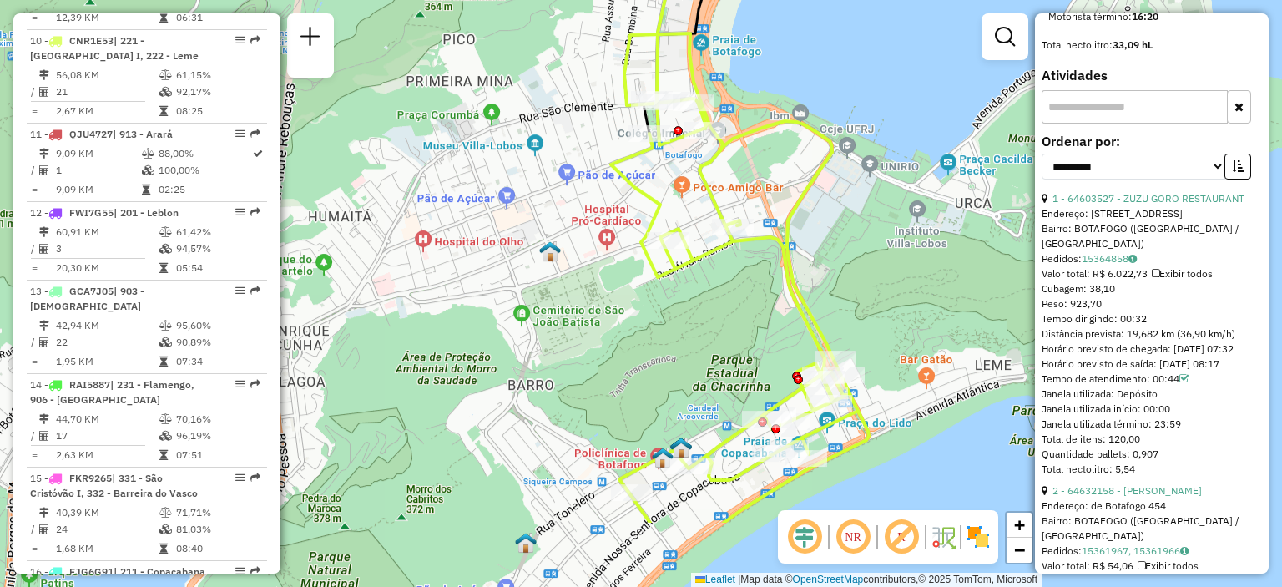
drag, startPoint x: 933, startPoint y: 326, endPoint x: 878, endPoint y: 263, distance: 84.0
click at [878, 263] on div "Janela de atendimento Grade de atendimento Capacidade Transportadoras Veículos …" at bounding box center [641, 293] width 1282 height 587
click at [1018, 522] on span "+" at bounding box center [1019, 524] width 11 height 21
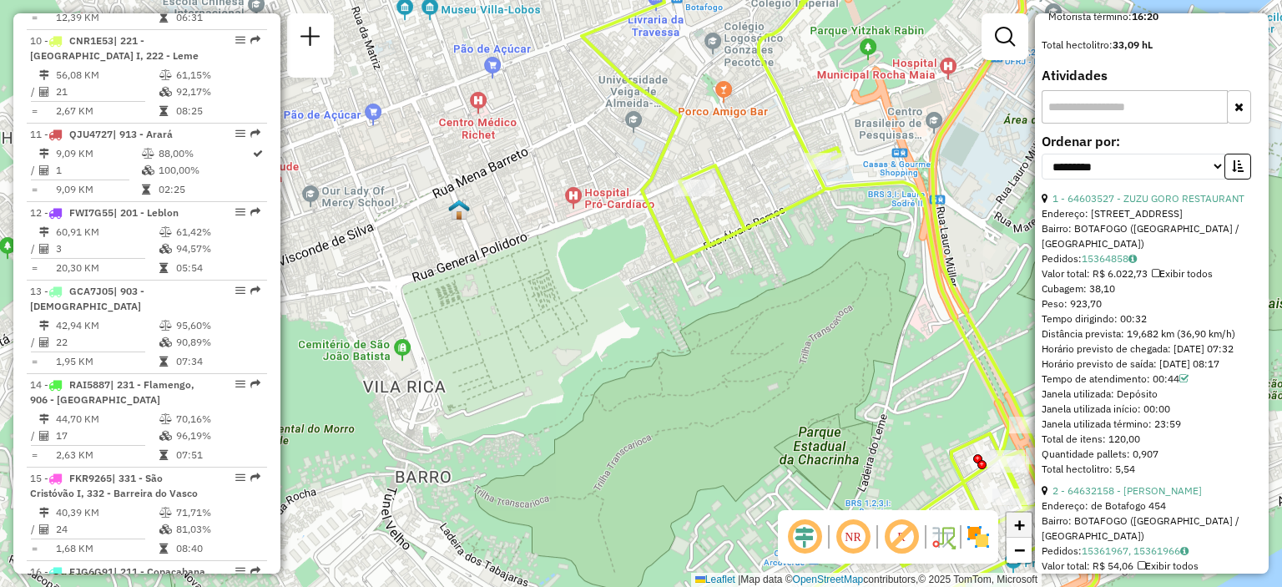
click at [1018, 522] on span "+" at bounding box center [1019, 524] width 11 height 21
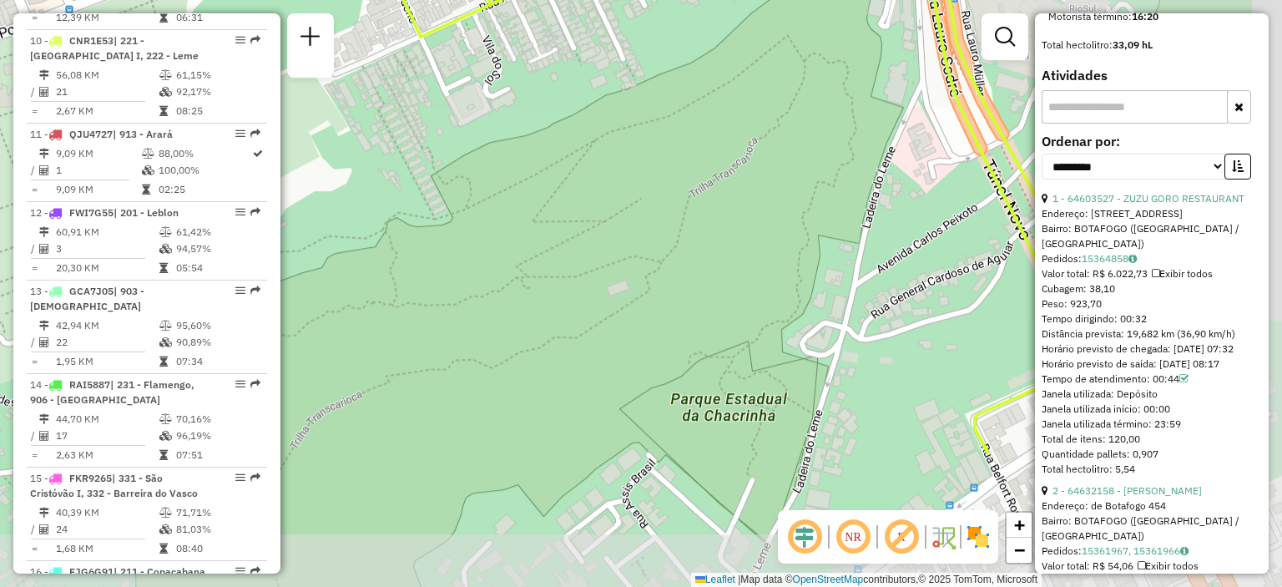
drag, startPoint x: 896, startPoint y: 362, endPoint x: 609, endPoint y: 163, distance: 349.5
click at [609, 161] on div "Janela de atendimento Grade de atendimento Capacidade Transportadoras Veículos …" at bounding box center [641, 293] width 1282 height 587
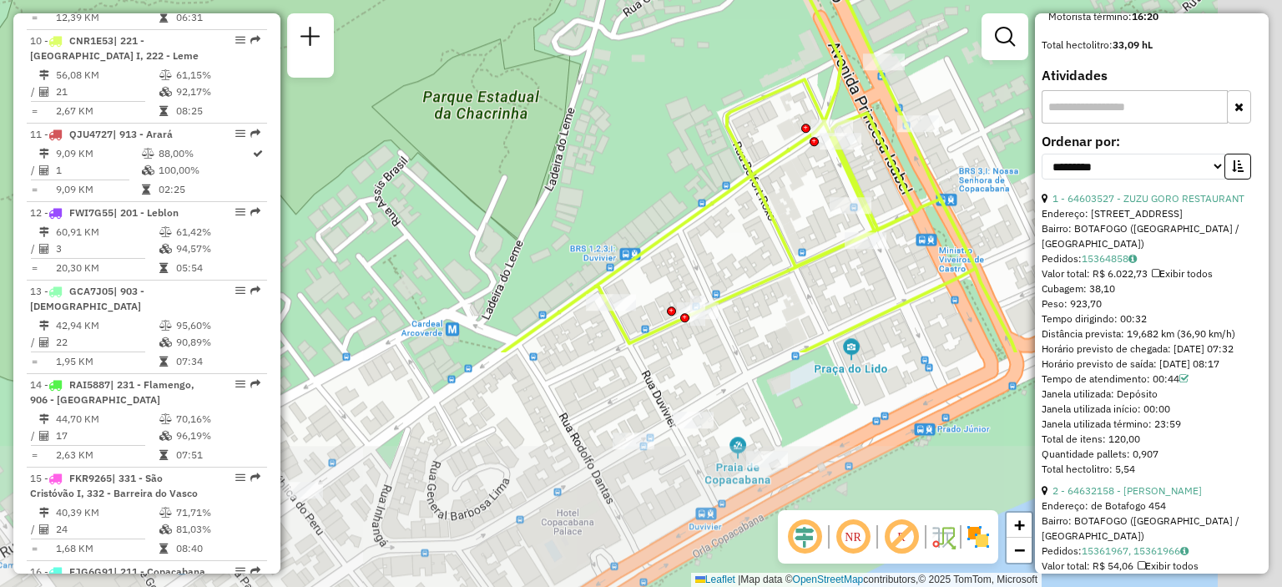
drag, startPoint x: 656, startPoint y: 267, endPoint x: 401, endPoint y: 3, distance: 367.6
click at [401, 3] on div "Janela de atendimento Grade de atendimento Capacidade Transportadoras Veículos …" at bounding box center [641, 293] width 1282 height 587
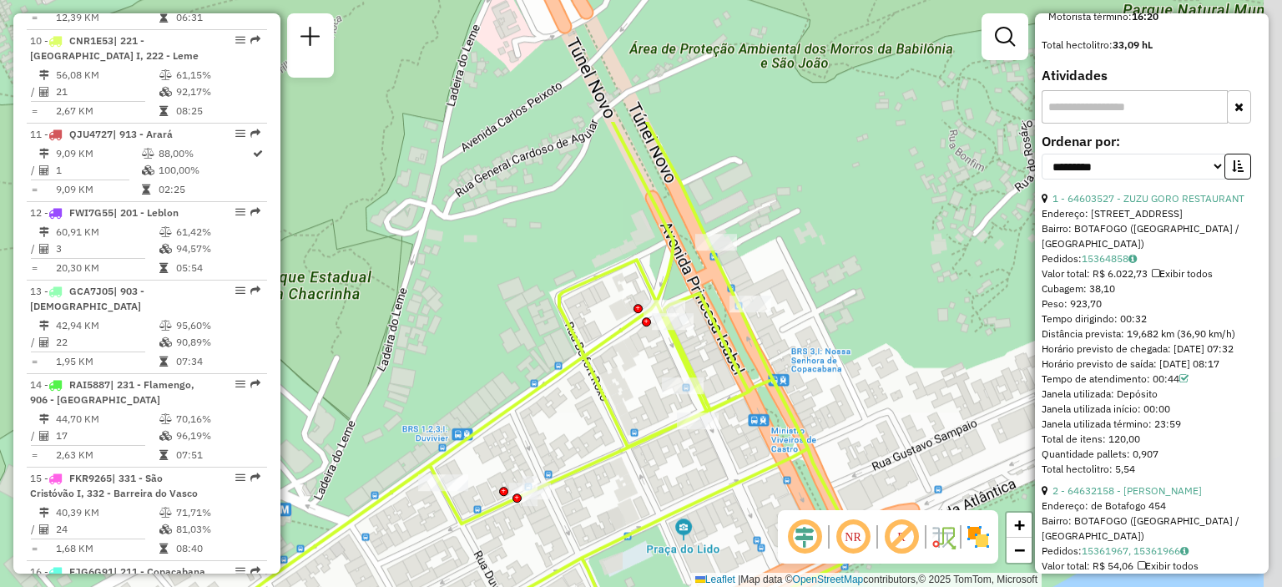
drag, startPoint x: 559, startPoint y: 128, endPoint x: 423, endPoint y: 384, distance: 290.0
click at [416, 386] on div "Janela de atendimento Grade de atendimento Capacidade Transportadoras Veículos …" at bounding box center [641, 293] width 1282 height 587
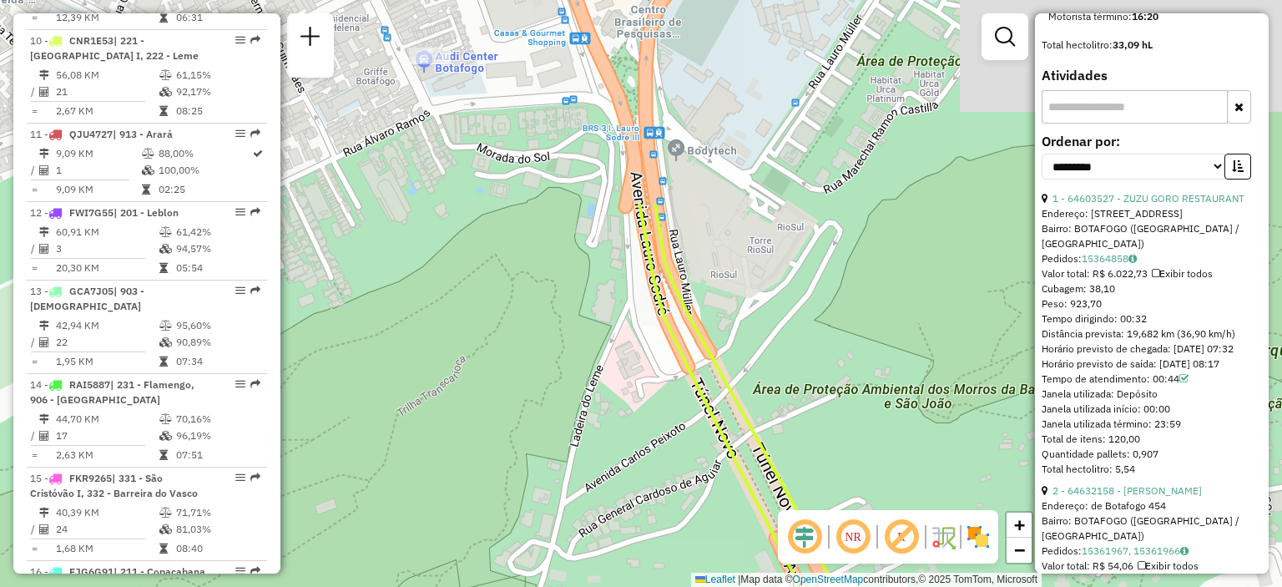
drag, startPoint x: 464, startPoint y: 213, endPoint x: 567, endPoint y: 485, distance: 290.7
click at [566, 484] on div "Janela de atendimento Grade de atendimento Capacidade Transportadoras Veículos …" at bounding box center [641, 293] width 1282 height 587
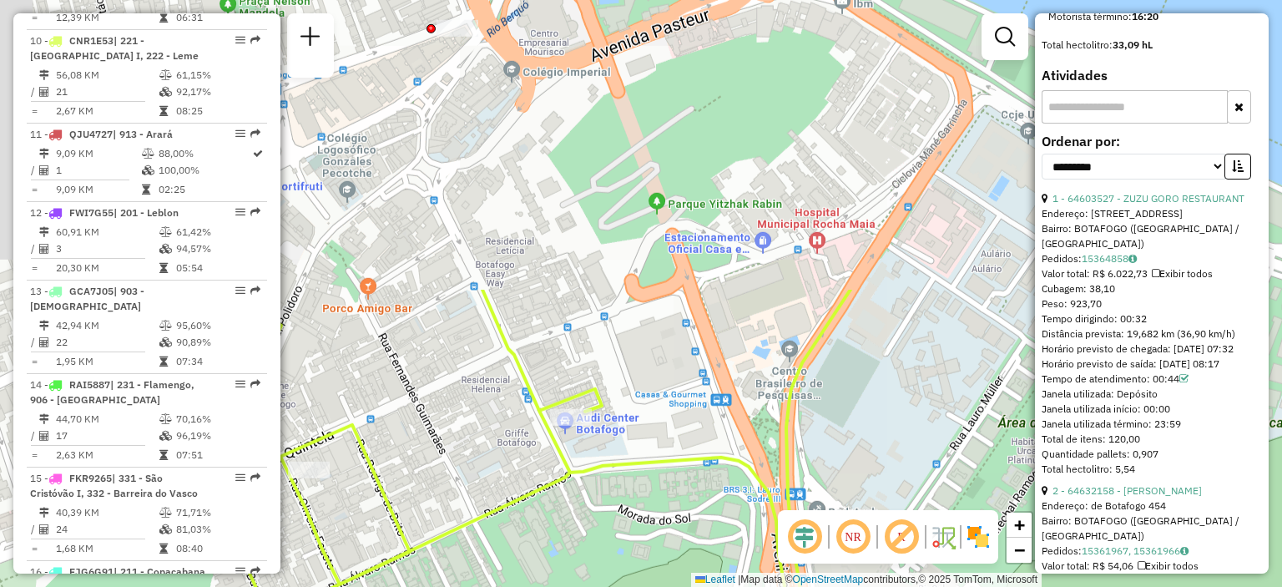
drag, startPoint x: 502, startPoint y: 184, endPoint x: 648, endPoint y: 535, distance: 379.3
click at [648, 535] on div "Janela de atendimento Grade de atendimento Capacidade Transportadoras Veículos …" at bounding box center [641, 293] width 1282 height 587
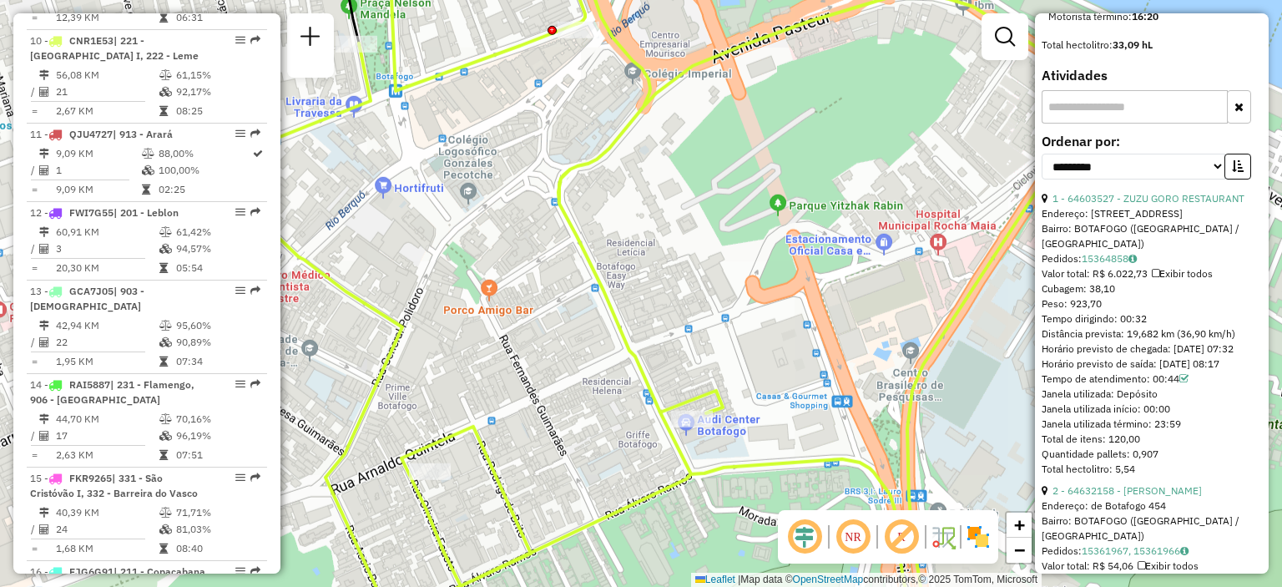
drag, startPoint x: 504, startPoint y: 239, endPoint x: 620, endPoint y: 239, distance: 116.0
click at [620, 239] on div "Janela de atendimento Grade de atendimento Capacidade Transportadoras Veículos …" at bounding box center [641, 293] width 1282 height 587
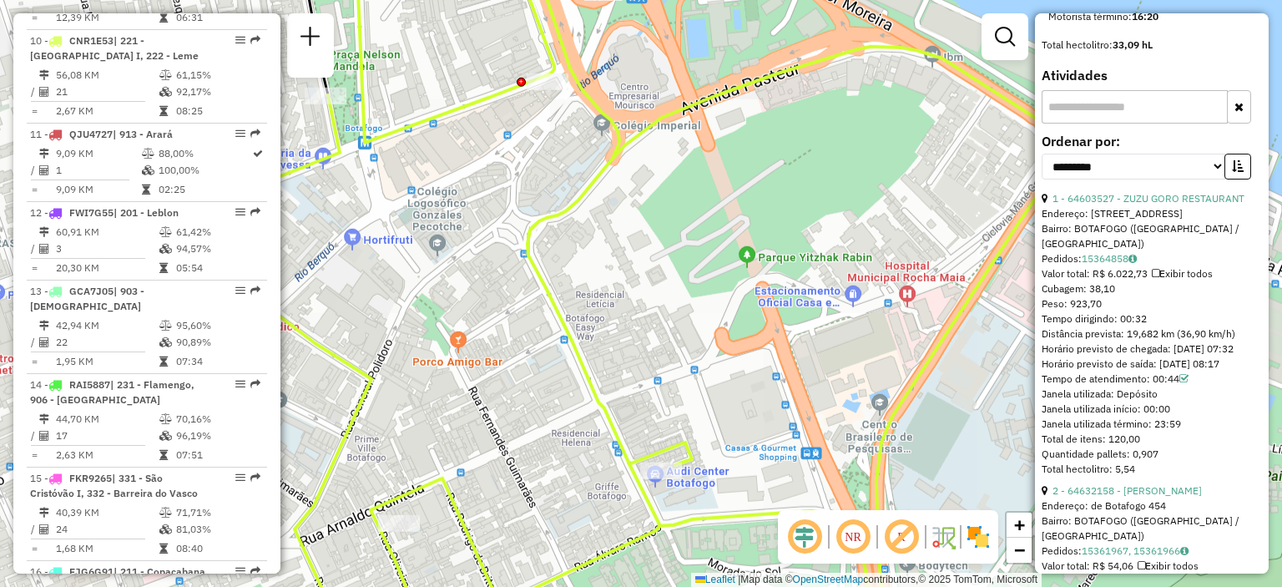
drag, startPoint x: 730, startPoint y: 219, endPoint x: 699, endPoint y: 271, distance: 60.2
click at [699, 271] on div "Janela de atendimento Grade de atendimento Capacidade Transportadoras Veículos …" at bounding box center [641, 293] width 1282 height 587
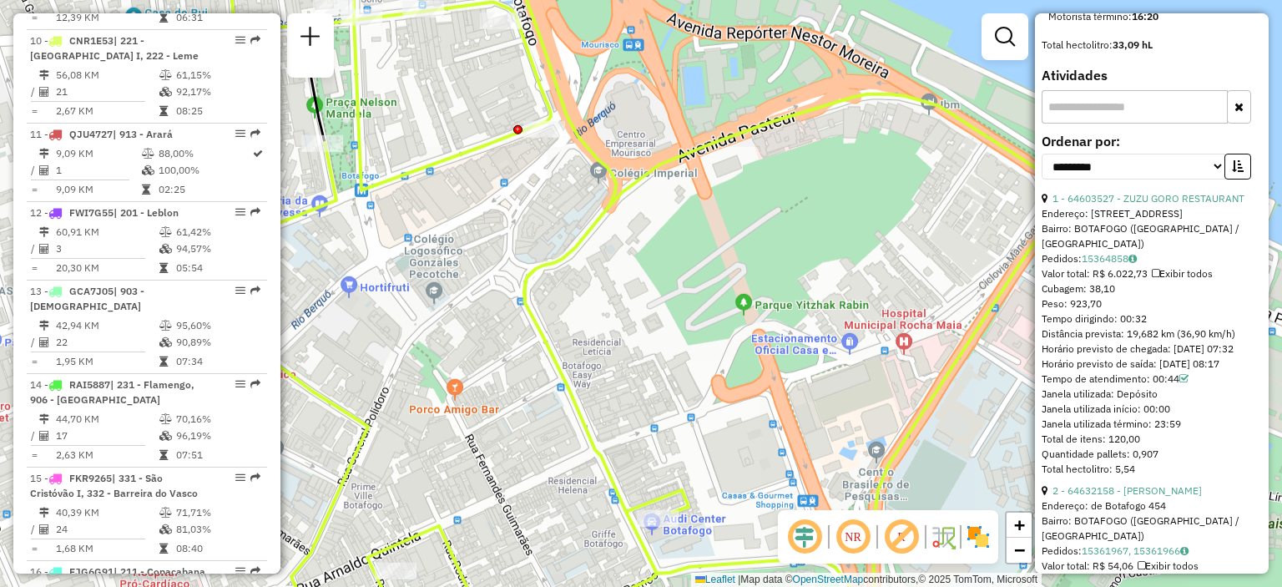
drag, startPoint x: 511, startPoint y: 180, endPoint x: 507, endPoint y: 228, distance: 47.7
click at [507, 228] on div "Janela de atendimento Grade de atendimento Capacidade Transportadoras Veículos …" at bounding box center [641, 293] width 1282 height 587
